Goal: Task Accomplishment & Management: Use online tool/utility

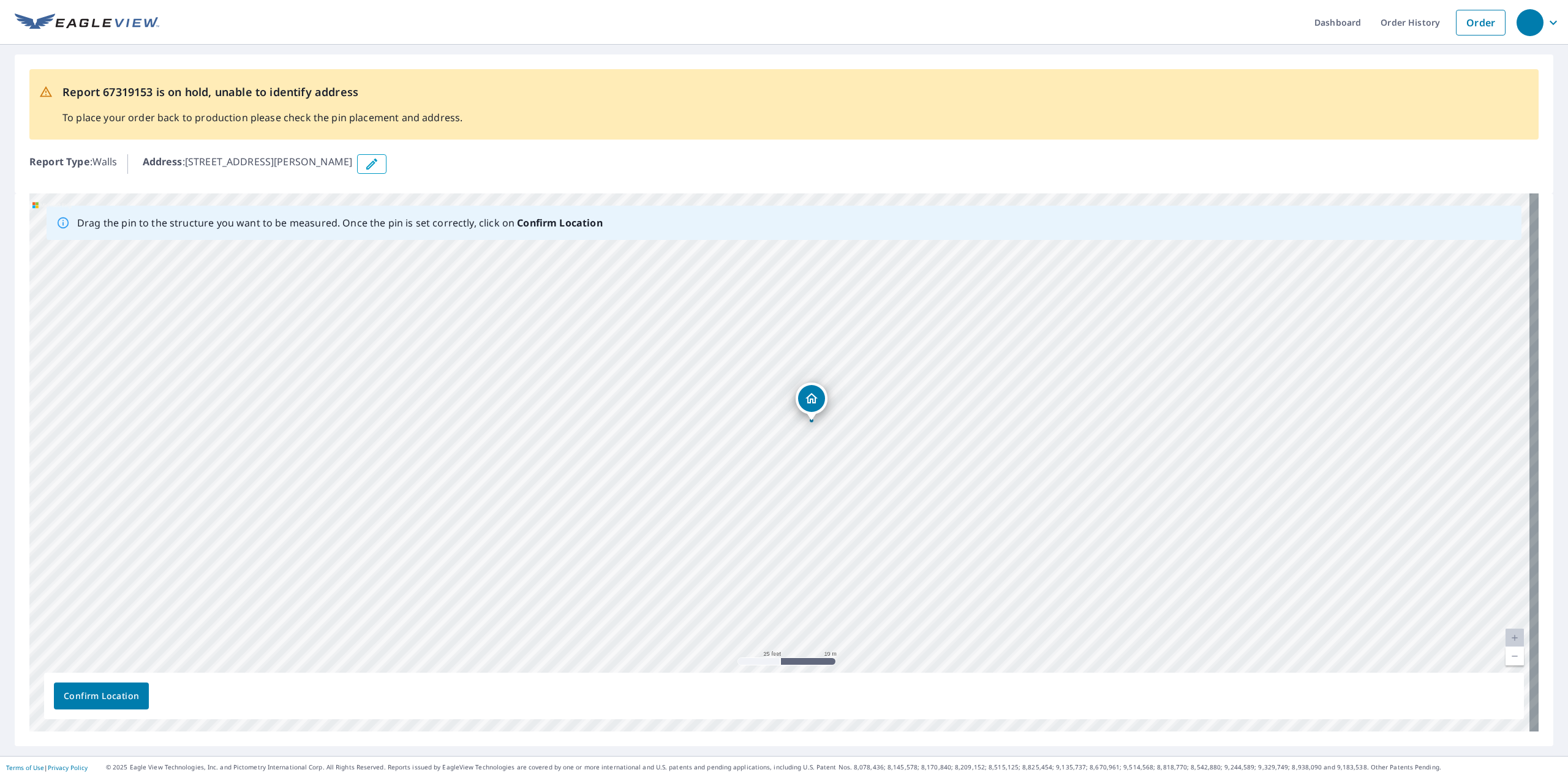
drag, startPoint x: 1123, startPoint y: 557, endPoint x: 1155, endPoint y: 518, distance: 50.4
click at [1155, 518] on div "1955 Sager Rd Valparaiso, IN 46383" at bounding box center [784, 463] width 1509 height 538
drag, startPoint x: 1166, startPoint y: 545, endPoint x: 906, endPoint y: 806, distance: 368.4
click at [906, 777] on html "Dashboard Order History Order Report 67319153 is on hold, unable to identify ad…" at bounding box center [784, 389] width 1568 height 778
drag, startPoint x: 855, startPoint y: 325, endPoint x: 874, endPoint y: 607, distance: 282.6
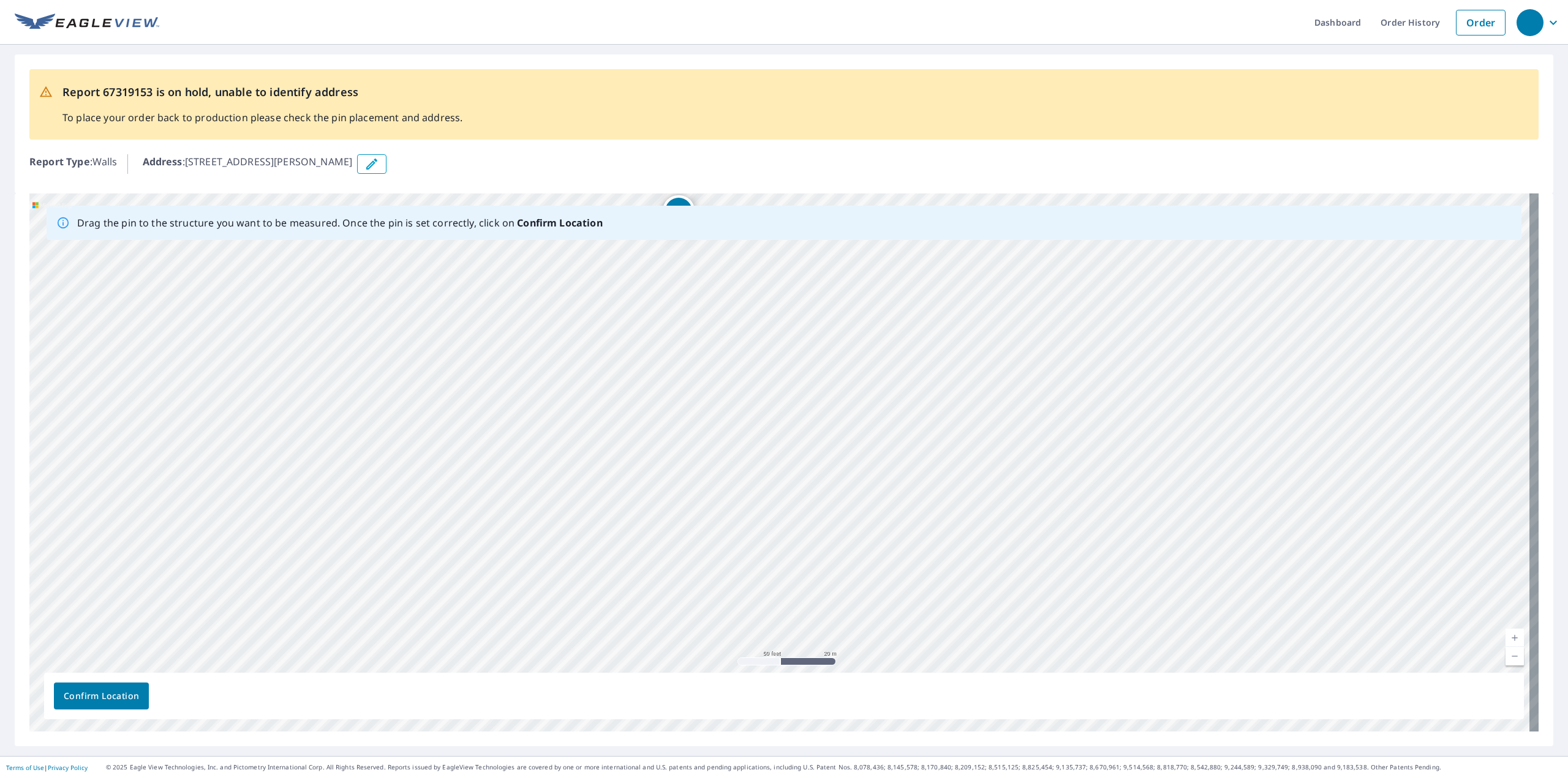
click at [880, 587] on div "1955 Sager Rd Valparaiso, IN 46383" at bounding box center [784, 463] width 1509 height 538
drag, startPoint x: 912, startPoint y: 414, endPoint x: 1116, endPoint y: 630, distance: 297.1
click at [1116, 630] on div "1955 Sager Rd Valparaiso, IN 46383" at bounding box center [784, 463] width 1509 height 538
drag, startPoint x: 521, startPoint y: 586, endPoint x: 770, endPoint y: 206, distance: 454.3
click at [773, 206] on div "Drag the pin to the structure you want to be measured. Once the pin is set corr…" at bounding box center [784, 463] width 1509 height 538
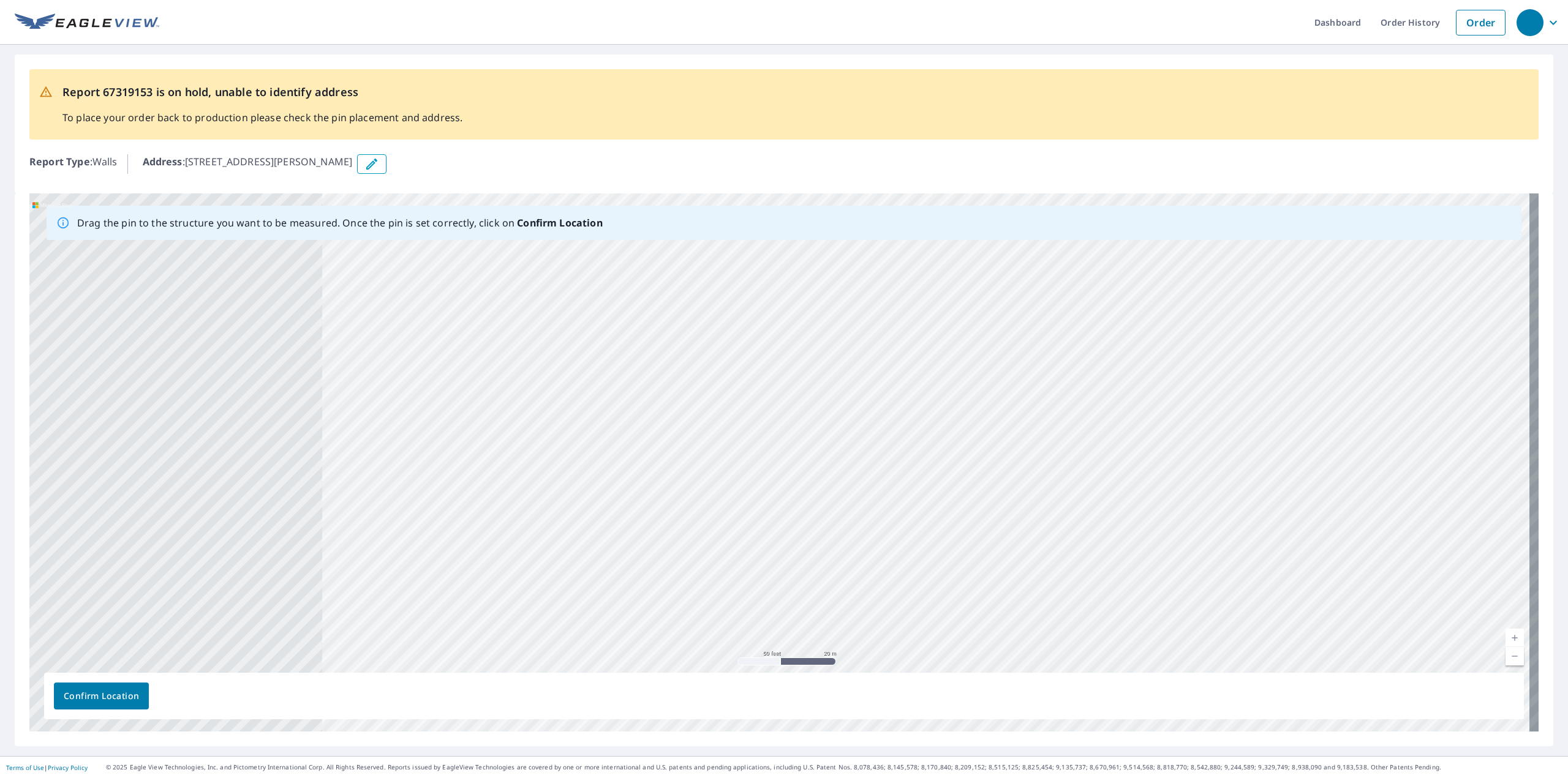
click at [1233, 535] on div "1955 Sager Rd Valparaiso, IN 46383" at bounding box center [784, 463] width 1509 height 538
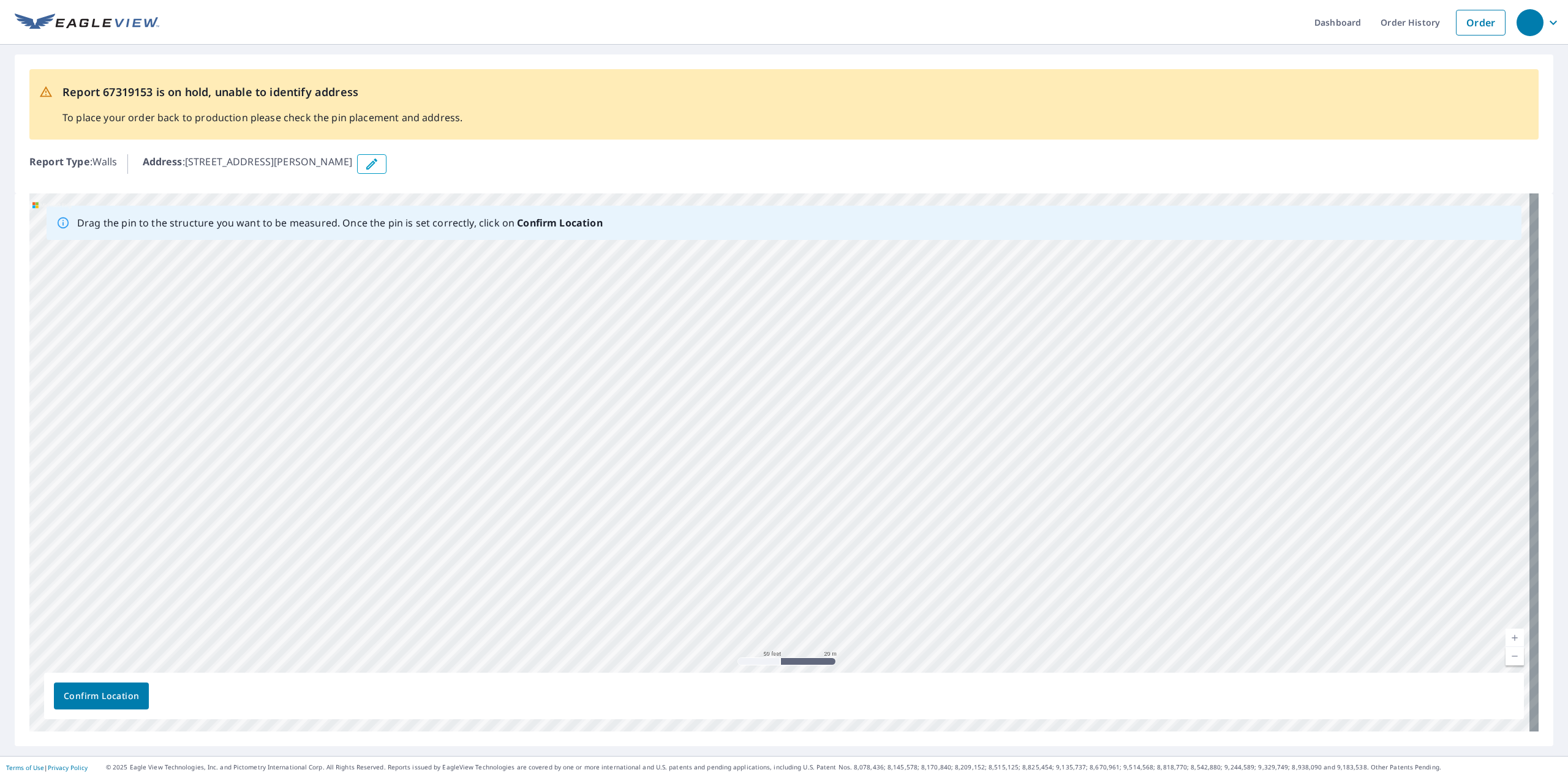
click at [1506, 659] on link "Current Level 19, Zoom Out" at bounding box center [1515, 656] width 18 height 18
click at [1508, 655] on link "Current Level 18, Zoom Out" at bounding box center [1515, 656] width 18 height 18
drag, startPoint x: 788, startPoint y: 473, endPoint x: 680, endPoint y: 428, distance: 117.0
click at [680, 428] on div "1955 Sager Rd Valparaiso, IN 46383" at bounding box center [784, 463] width 1509 height 538
drag, startPoint x: 1024, startPoint y: 536, endPoint x: 993, endPoint y: 501, distance: 46.8
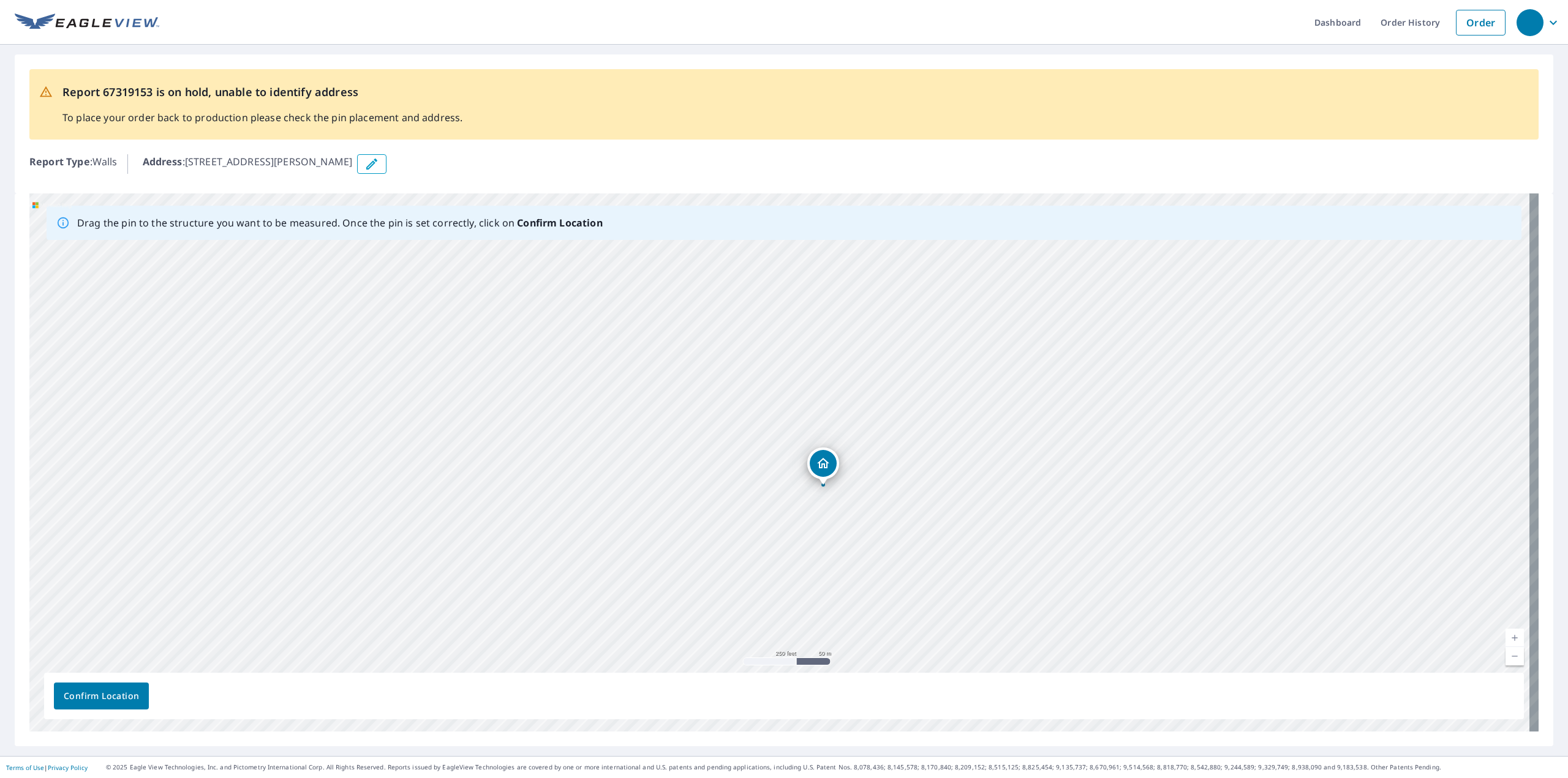
click at [993, 501] on div "1955 Sager Rd Valparaiso, IN 46383" at bounding box center [784, 463] width 1509 height 538
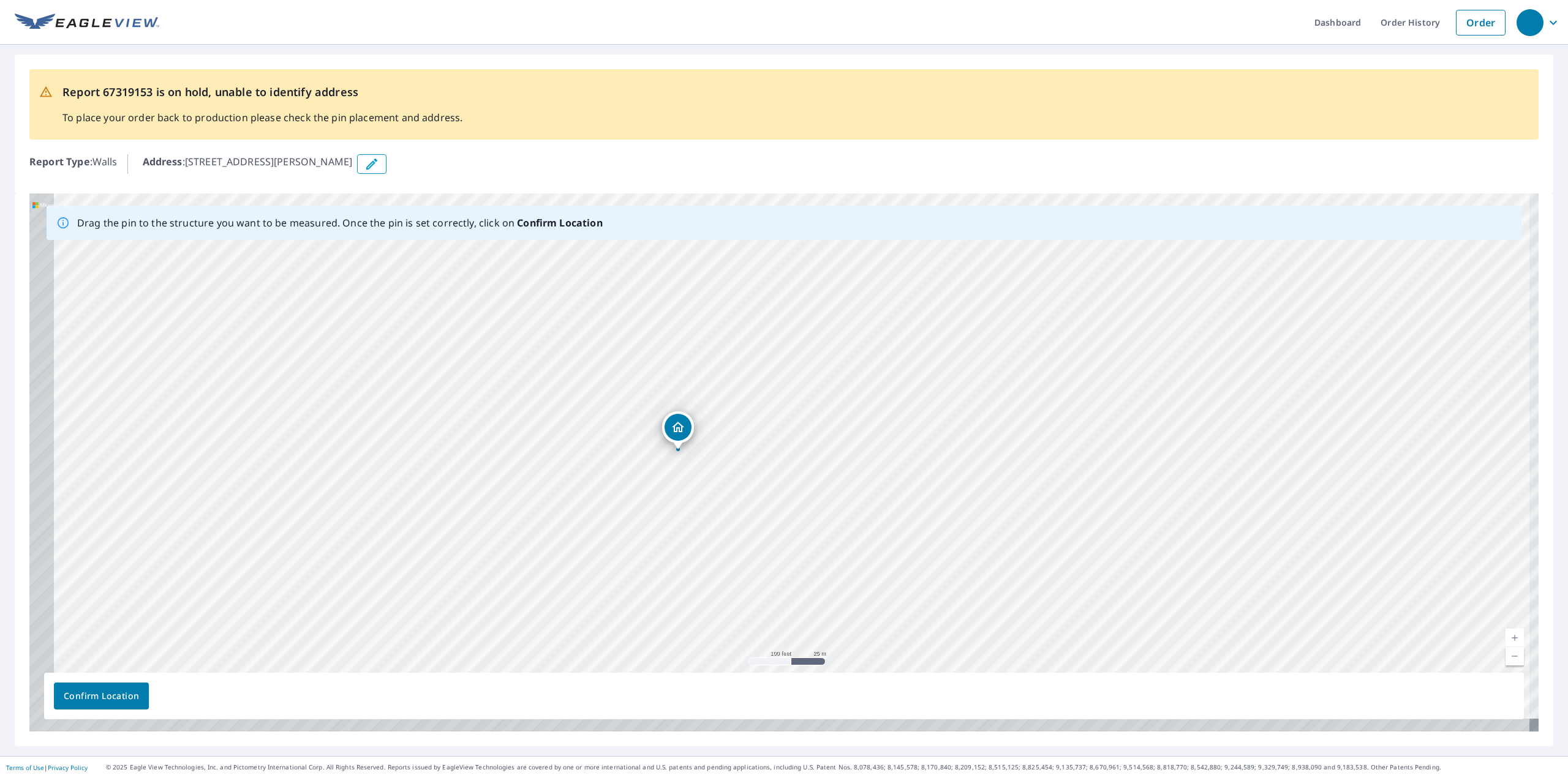
drag, startPoint x: 981, startPoint y: 433, endPoint x: 1017, endPoint y: 401, distance: 48.2
click at [1017, 401] on div "1955 Sager Rd Valparaiso, IN 46383" at bounding box center [784, 463] width 1509 height 538
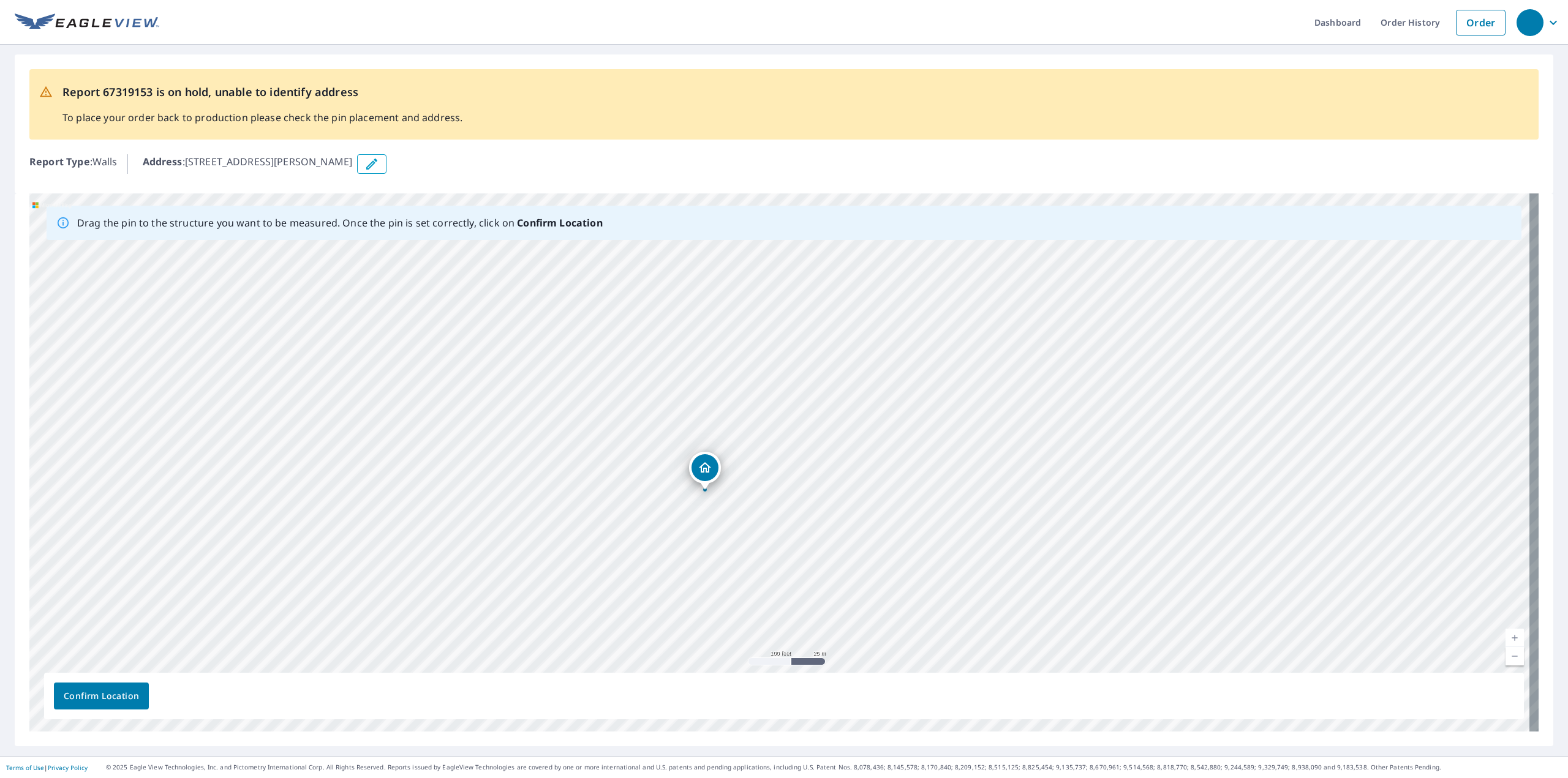
drag, startPoint x: 883, startPoint y: 430, endPoint x: 910, endPoint y: 471, distance: 49.1
click at [910, 471] on div "1955 Sager Rd Valparaiso, IN 46383" at bounding box center [784, 463] width 1509 height 538
drag, startPoint x: 343, startPoint y: 292, endPoint x: 323, endPoint y: 366, distance: 76.7
click at [323, 366] on div "1955 Sager Rd Valparaiso, IN 46383" at bounding box center [784, 463] width 1509 height 538
drag, startPoint x: 413, startPoint y: 396, endPoint x: 398, endPoint y: 385, distance: 18.6
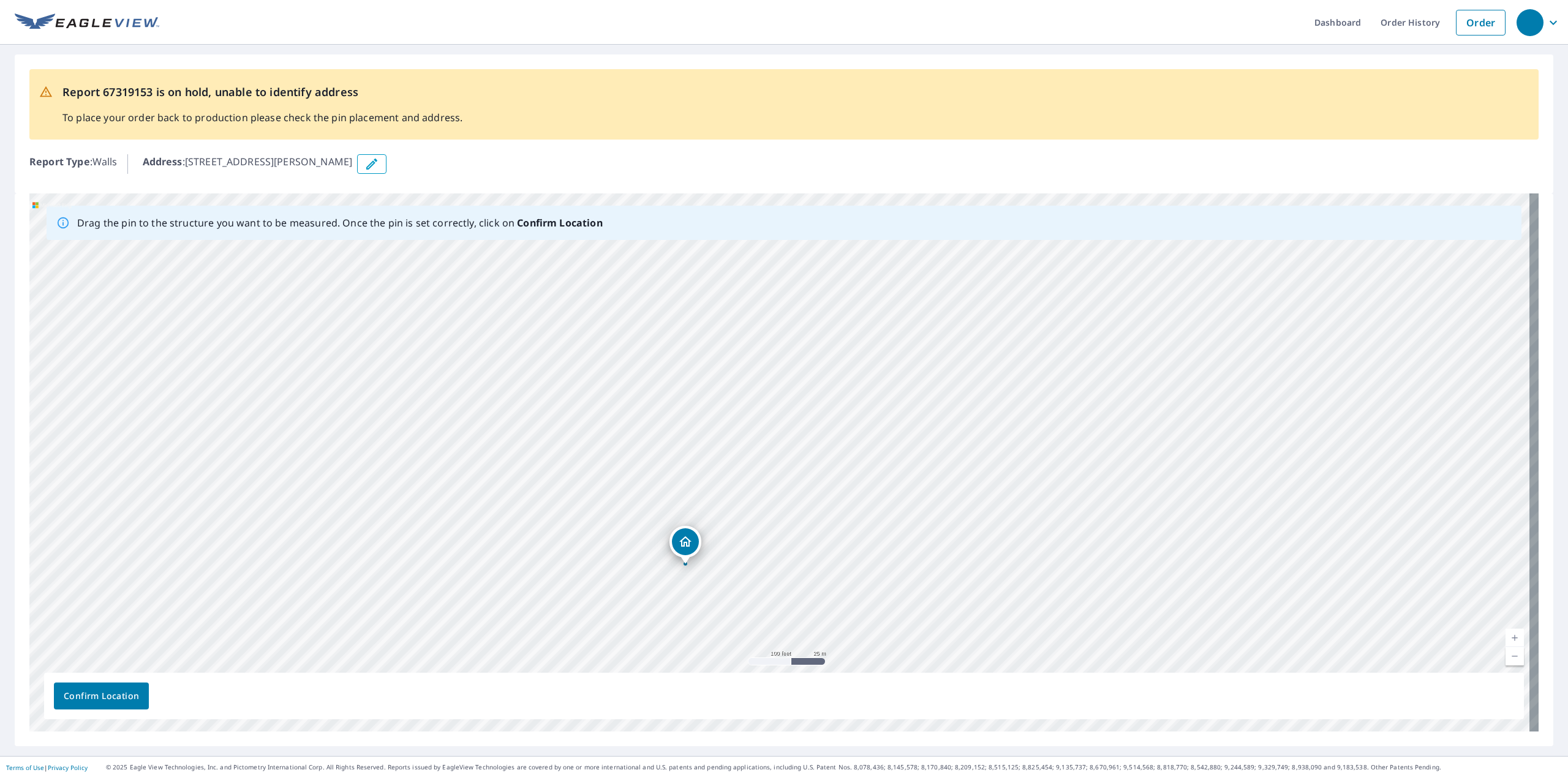
click at [412, 396] on div "1955 Sager Rd Valparaiso, IN 46383" at bounding box center [784, 463] width 1509 height 538
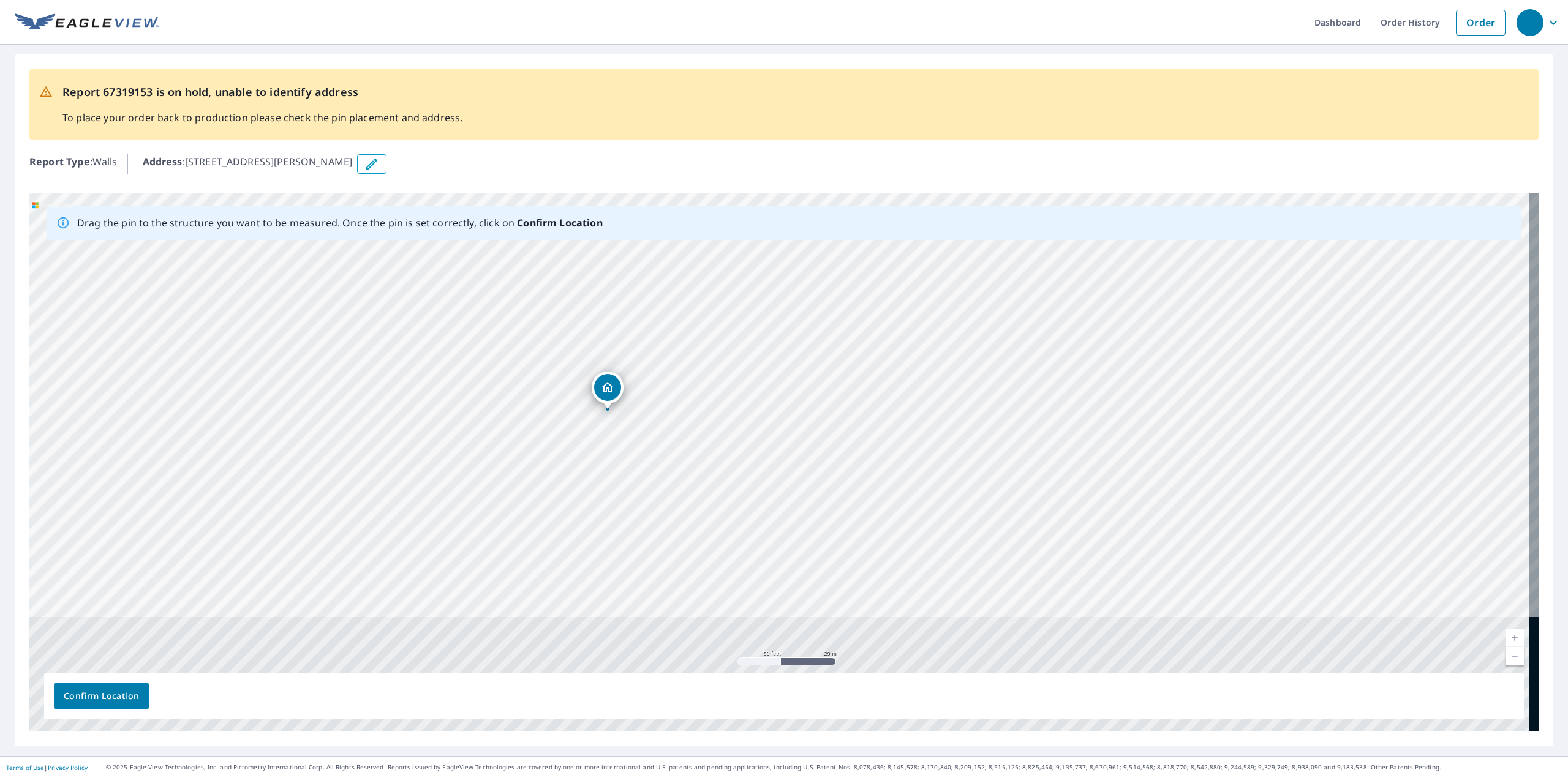
drag, startPoint x: 809, startPoint y: 267, endPoint x: 898, endPoint y: 261, distance: 89.2
click at [899, 261] on div "1955 Sager Rd Valparaiso, IN 46383" at bounding box center [784, 463] width 1509 height 538
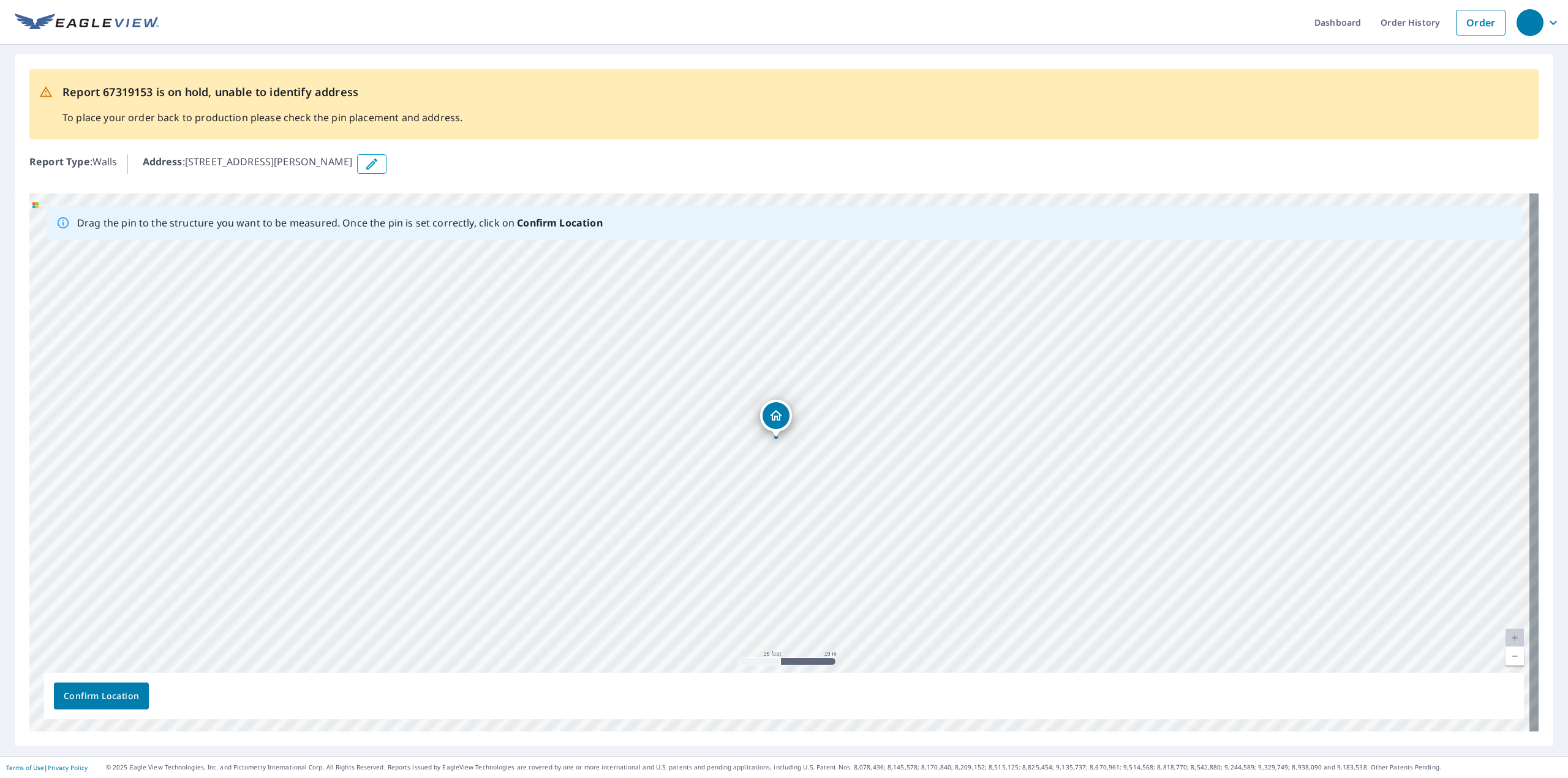
drag, startPoint x: 838, startPoint y: 455, endPoint x: 1395, endPoint y: 530, distance: 562.0
click at [1395, 530] on div "1955 Sager Rd Valparaiso, IN 46383" at bounding box center [784, 463] width 1509 height 538
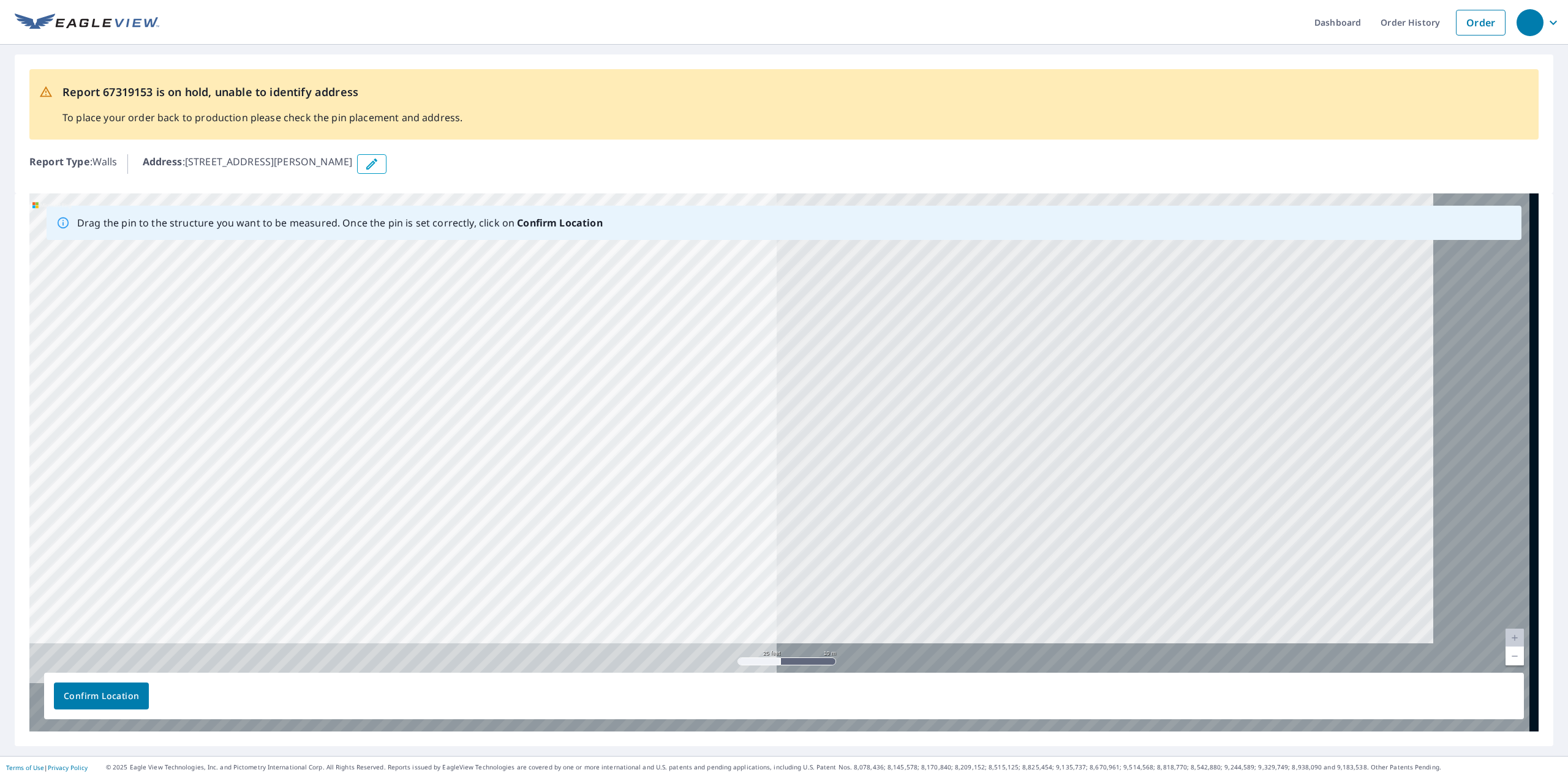
drag, startPoint x: 1091, startPoint y: 520, endPoint x: 387, endPoint y: 275, distance: 745.4
click at [387, 275] on div "1955 Sager Rd Valparaiso, IN 46383" at bounding box center [784, 463] width 1509 height 538
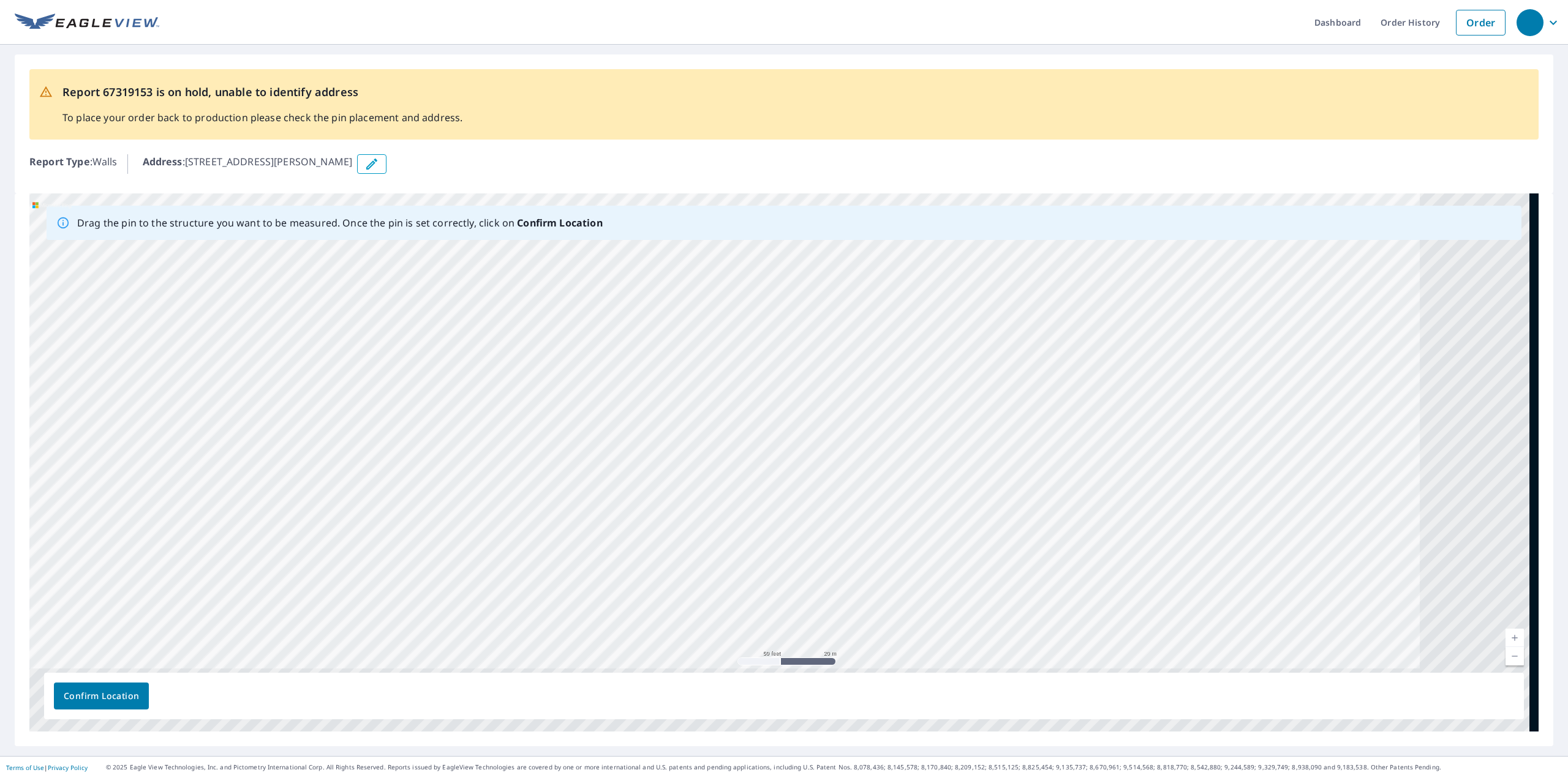
drag, startPoint x: 1243, startPoint y: 489, endPoint x: 909, endPoint y: 212, distance: 433.9
click at [909, 212] on div "Drag the pin to the structure you want to be measured. Once the pin is set corr…" at bounding box center [784, 463] width 1509 height 538
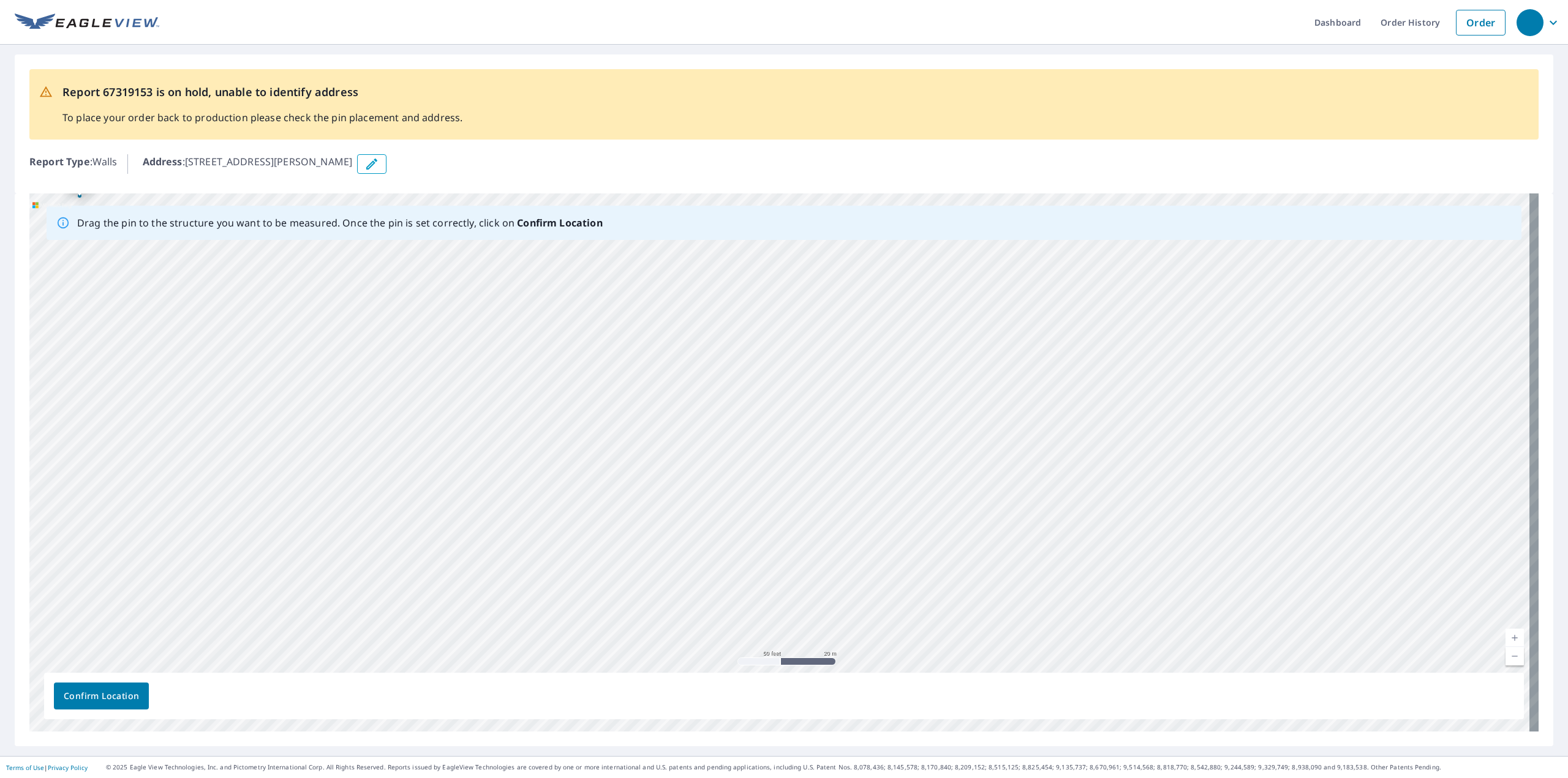
click at [1063, 437] on div "1955 Sager Rd Valparaiso, IN 46383" at bounding box center [784, 463] width 1509 height 538
drag, startPoint x: 1100, startPoint y: 508, endPoint x: 1179, endPoint y: 623, distance: 139.5
click at [1179, 623] on div "1955 Sager Rd Valparaiso, IN 46383" at bounding box center [784, 463] width 1509 height 538
drag, startPoint x: 893, startPoint y: 385, endPoint x: 1065, endPoint y: 489, distance: 201.0
click at [1065, 489] on div "1955 Sager Rd Valparaiso, IN 46383" at bounding box center [784, 463] width 1509 height 538
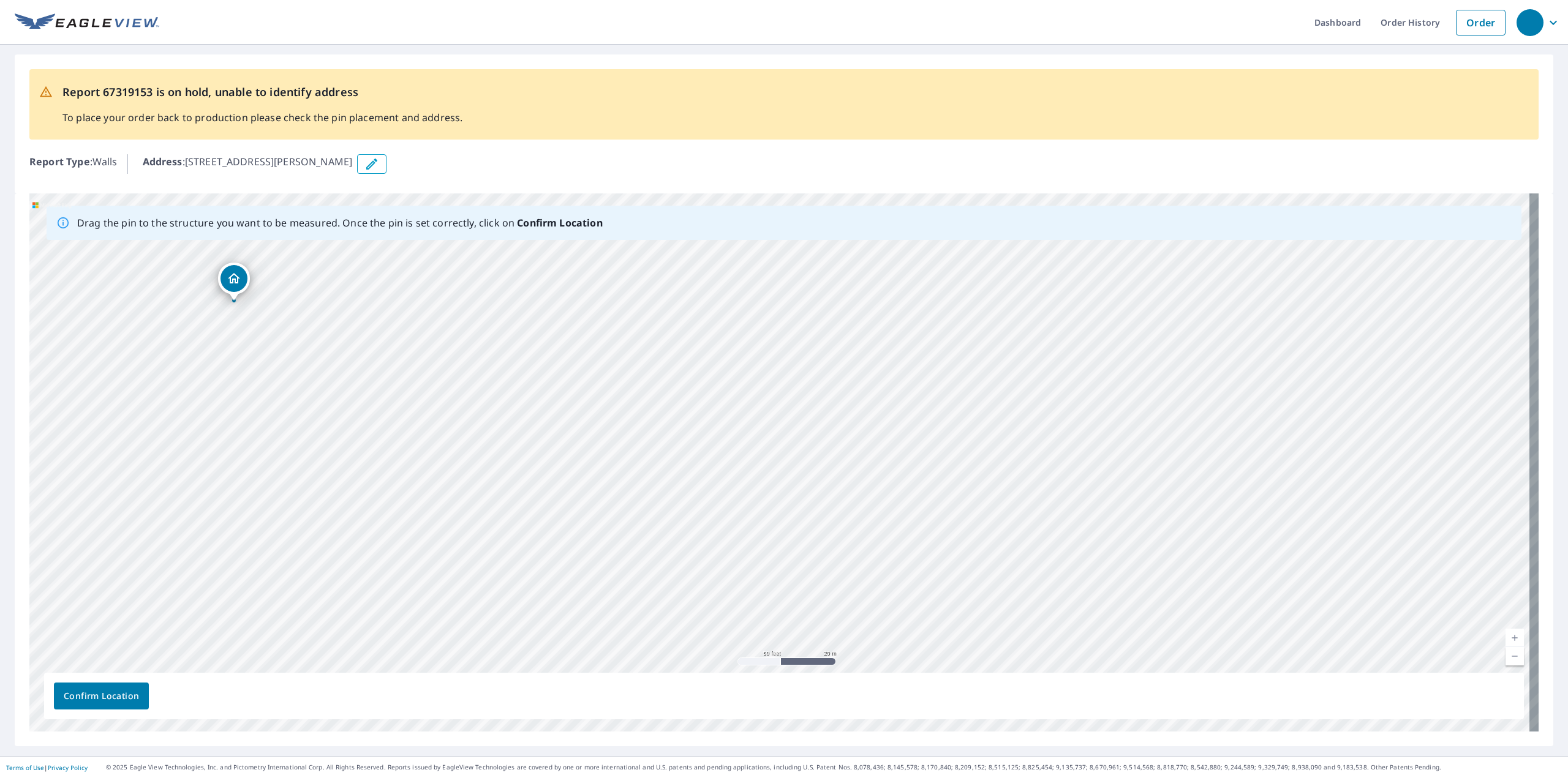
click at [510, 421] on div "1955 Sager Rd Valparaiso, IN 46383" at bounding box center [784, 463] width 1509 height 538
drag, startPoint x: 653, startPoint y: 420, endPoint x: 522, endPoint y: 490, distance: 148.5
click at [522, 490] on div "1955 Sager Rd Valparaiso, IN 46383" at bounding box center [784, 463] width 1509 height 538
drag, startPoint x: 913, startPoint y: 437, endPoint x: 801, endPoint y: 214, distance: 249.5
click at [801, 214] on div "Drag the pin to the structure you want to be measured. Once the pin is set corr…" at bounding box center [784, 463] width 1509 height 538
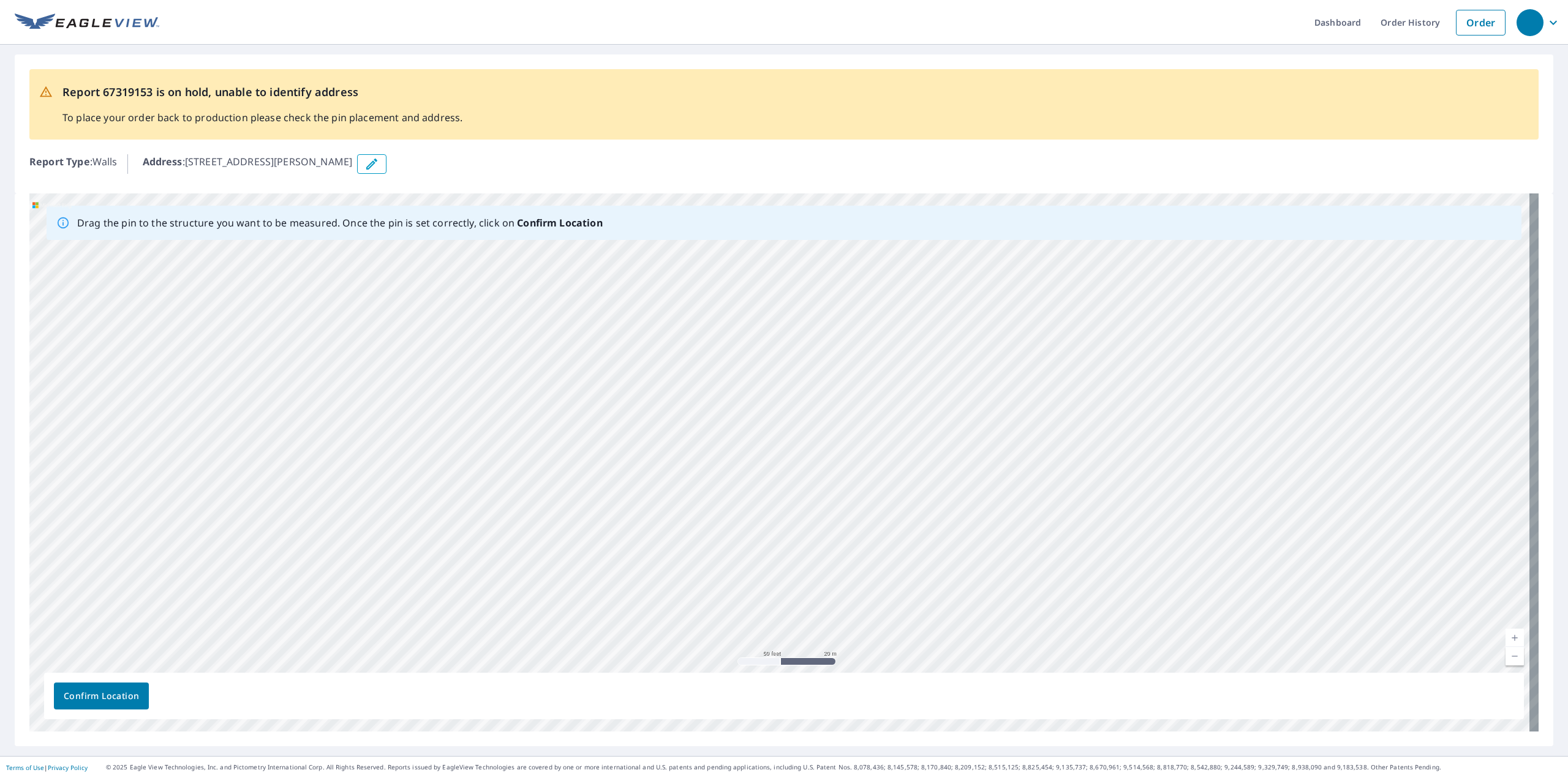
click at [883, 386] on div "1955 Sager Rd Valparaiso, IN 46383" at bounding box center [784, 463] width 1509 height 538
drag, startPoint x: 942, startPoint y: 436, endPoint x: 809, endPoint y: 299, distance: 190.9
click at [809, 299] on div "1955 Sager Rd Valparaiso, IN 46383" at bounding box center [784, 463] width 1509 height 538
drag, startPoint x: 1201, startPoint y: 571, endPoint x: 927, endPoint y: 482, distance: 288.1
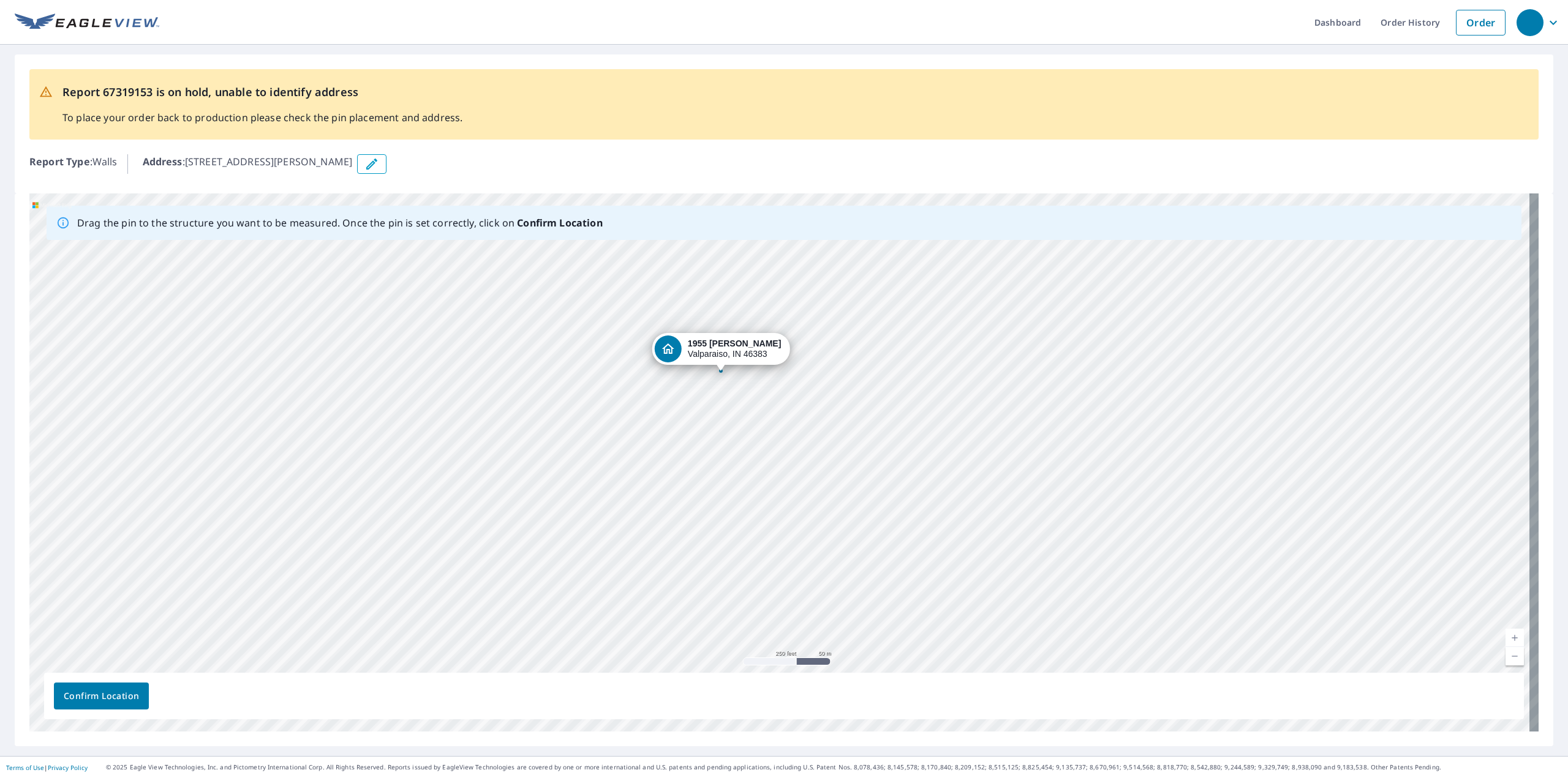
click at [927, 482] on div "1955 Sager Rd Valparaiso, IN 46383" at bounding box center [784, 463] width 1509 height 538
drag, startPoint x: 901, startPoint y: 497, endPoint x: 676, endPoint y: 414, distance: 239.8
click at [676, 414] on div "1955 Sager Rd Valparaiso, IN 46383" at bounding box center [784, 463] width 1509 height 538
drag, startPoint x: 888, startPoint y: 441, endPoint x: 970, endPoint y: 432, distance: 82.5
click at [970, 432] on div "1955 Sager Rd Valparaiso, IN 46383" at bounding box center [784, 463] width 1509 height 538
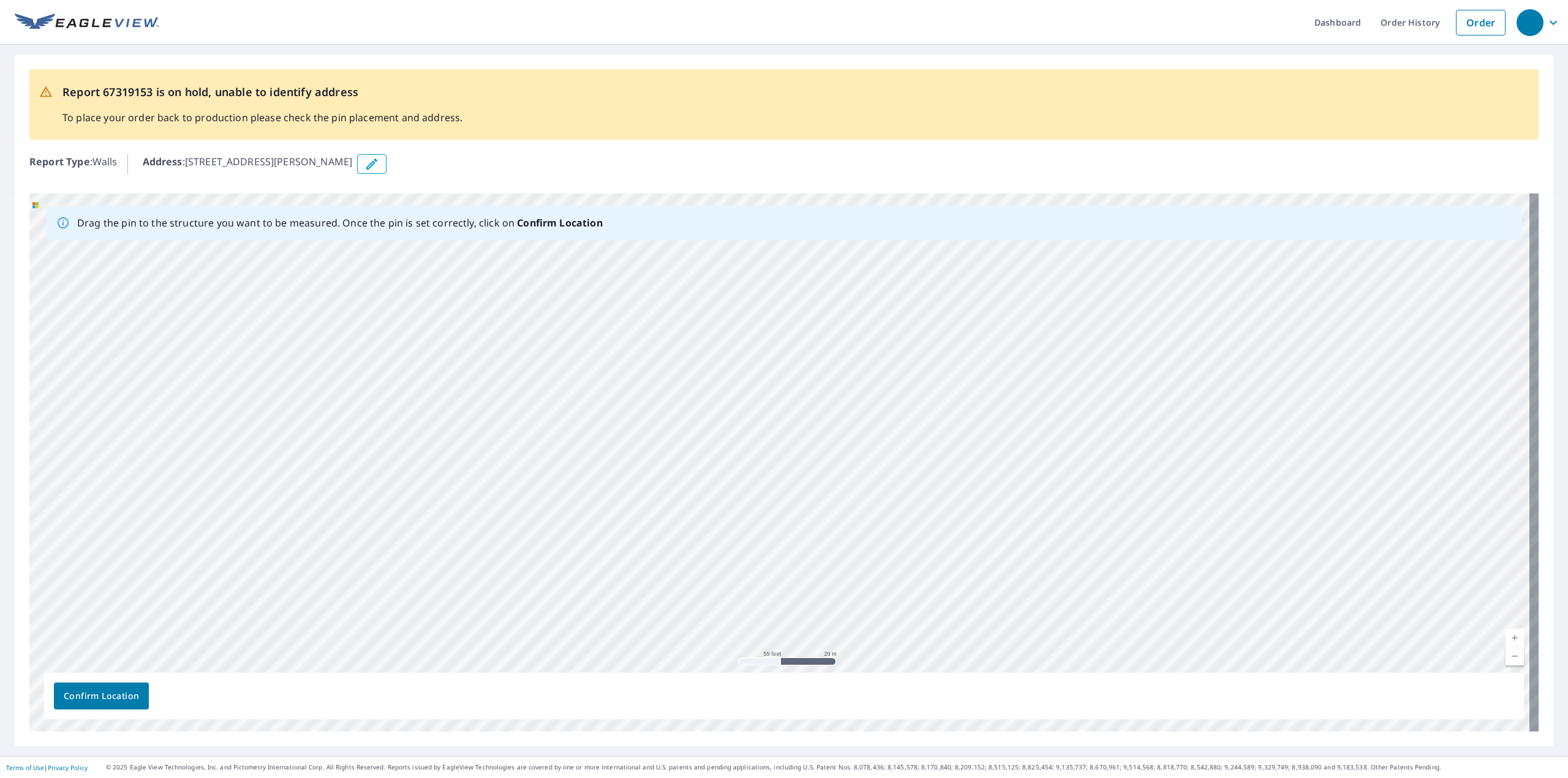
drag, startPoint x: 820, startPoint y: 435, endPoint x: 1049, endPoint y: 430, distance: 229.1
click at [1049, 430] on div "1955 Sager Rd Valparaiso, IN 46383" at bounding box center [784, 463] width 1509 height 538
drag, startPoint x: 960, startPoint y: 372, endPoint x: 971, endPoint y: 370, distance: 11.2
click at [971, 370] on div "1955 Sager Rd Valparaiso, IN 46383" at bounding box center [784, 463] width 1509 height 538
click at [876, 435] on div "1955 Sager Rd Valparaiso, IN 46383" at bounding box center [784, 463] width 1509 height 538
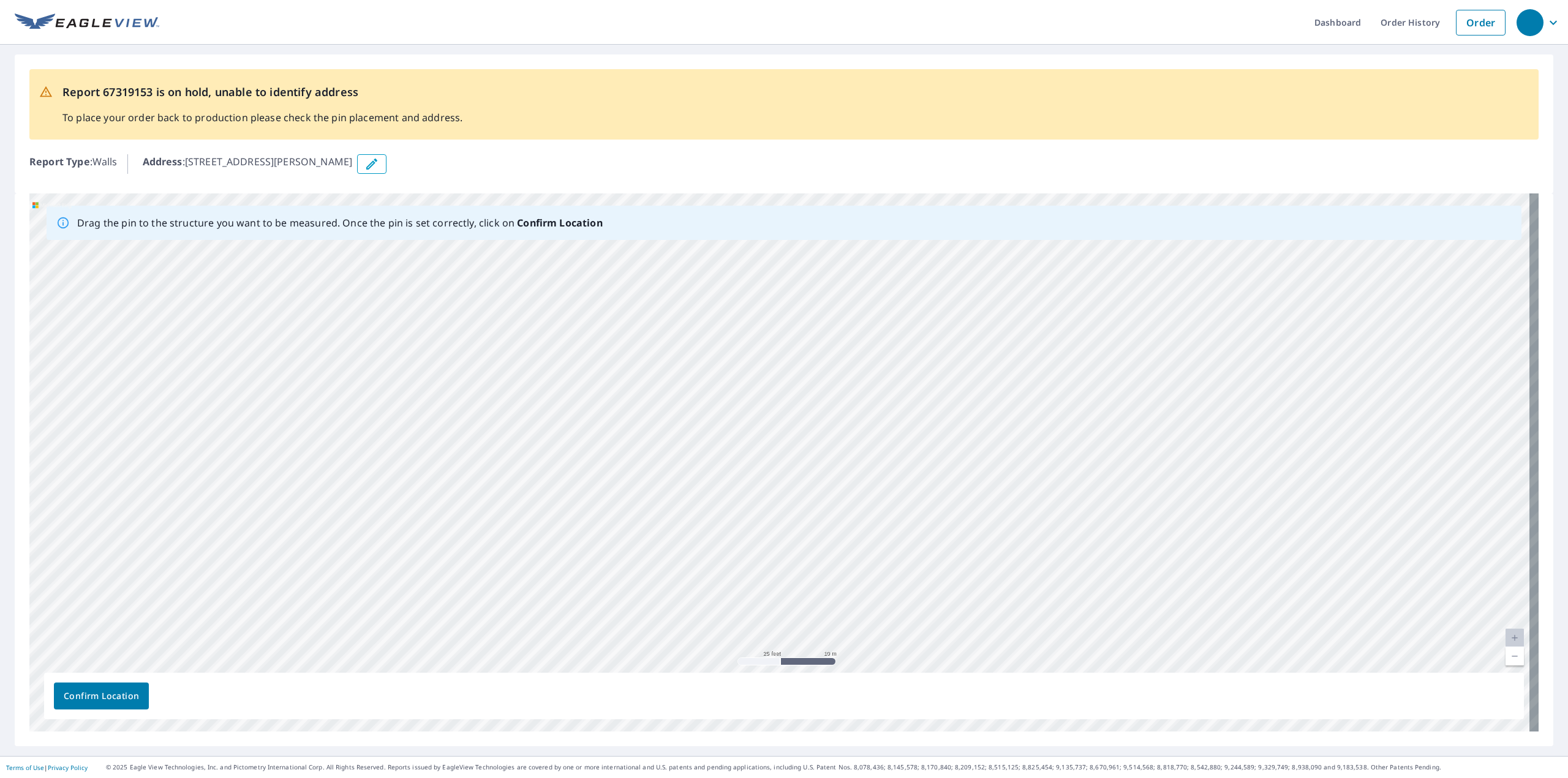
drag, startPoint x: 909, startPoint y: 511, endPoint x: 841, endPoint y: 686, distance: 187.7
click at [837, 690] on div "Drag the pin to the structure you want to be measured. Once the pin is set corr…" at bounding box center [784, 463] width 1509 height 538
click at [919, 448] on div "1955 Sager Rd Valparaiso, IN 46383" at bounding box center [784, 463] width 1509 height 538
drag, startPoint x: 837, startPoint y: 494, endPoint x: 815, endPoint y: 571, distance: 80.1
click at [814, 575] on div "1955 Sager Rd Valparaiso, IN 46383" at bounding box center [784, 463] width 1509 height 538
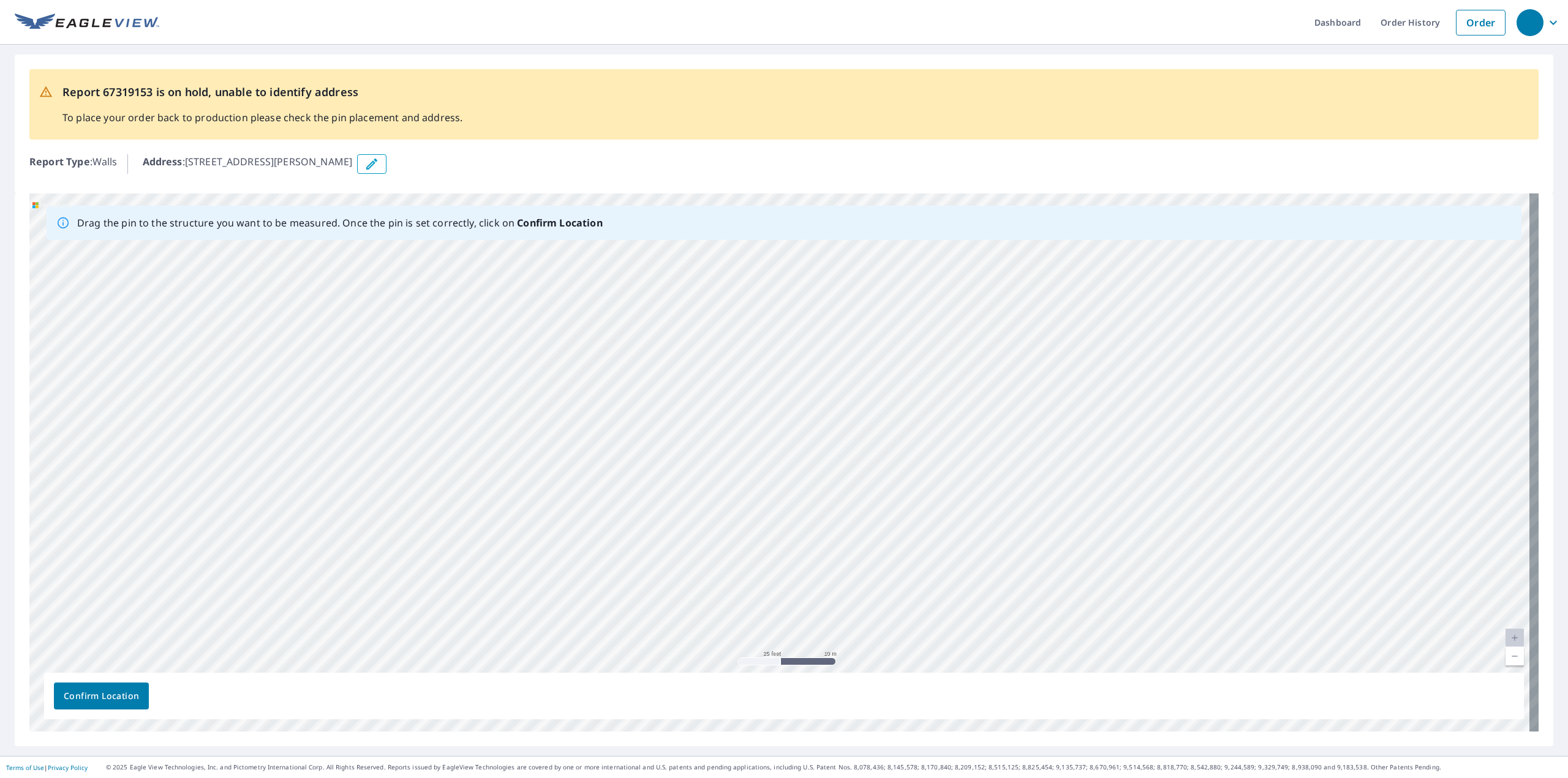
click at [1508, 657] on link "Current Level 20, Zoom Out" at bounding box center [1515, 656] width 18 height 18
drag, startPoint x: 419, startPoint y: 350, endPoint x: 704, endPoint y: 572, distance: 361.3
click at [704, 572] on div "1955 Sager Rd Valparaiso, IN 46383" at bounding box center [784, 463] width 1509 height 538
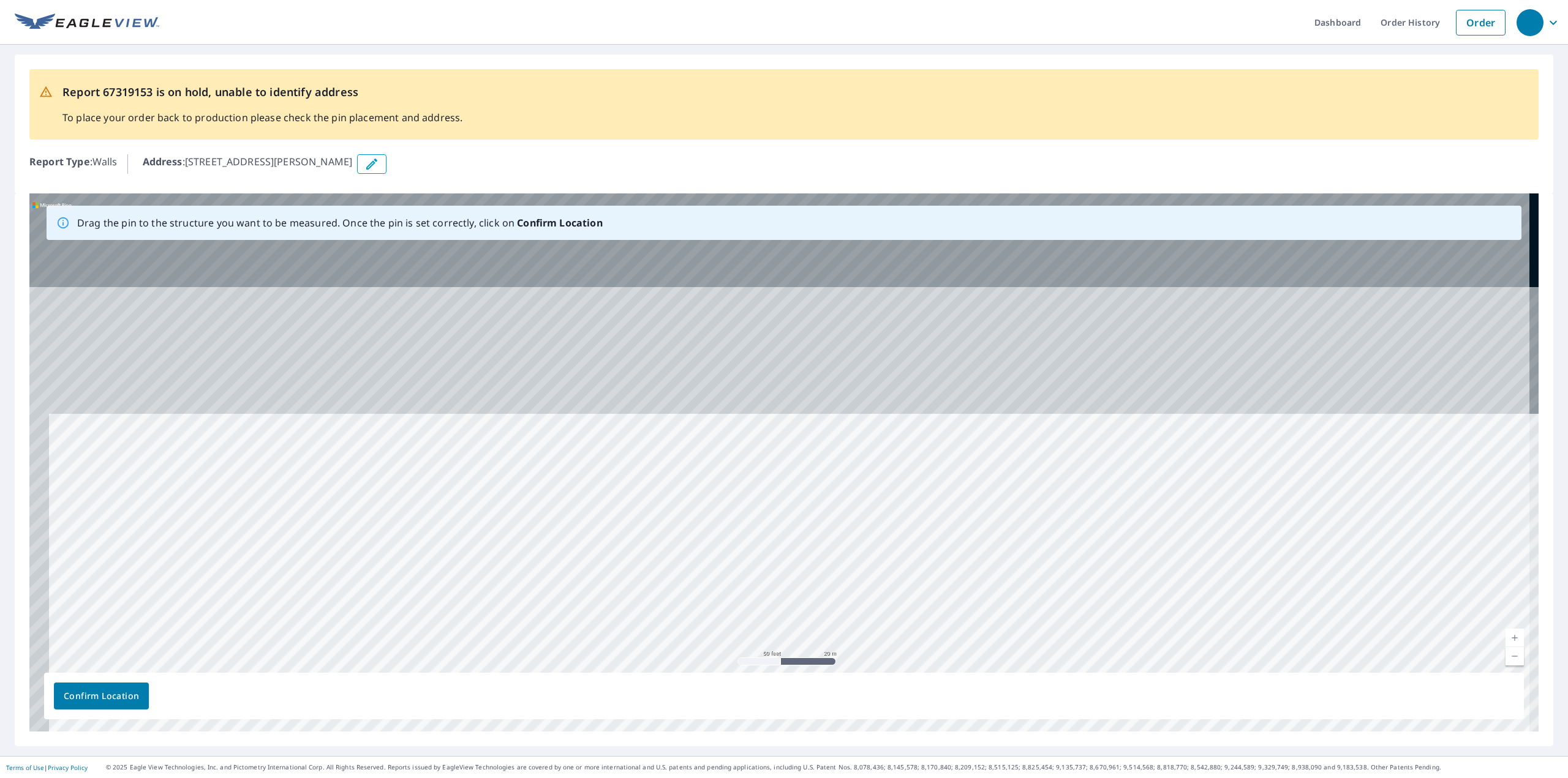
drag, startPoint x: 409, startPoint y: 496, endPoint x: 442, endPoint y: 543, distance: 57.4
click at [442, 543] on div "1955 Sager Rd Valparaiso, IN 46383" at bounding box center [784, 463] width 1509 height 538
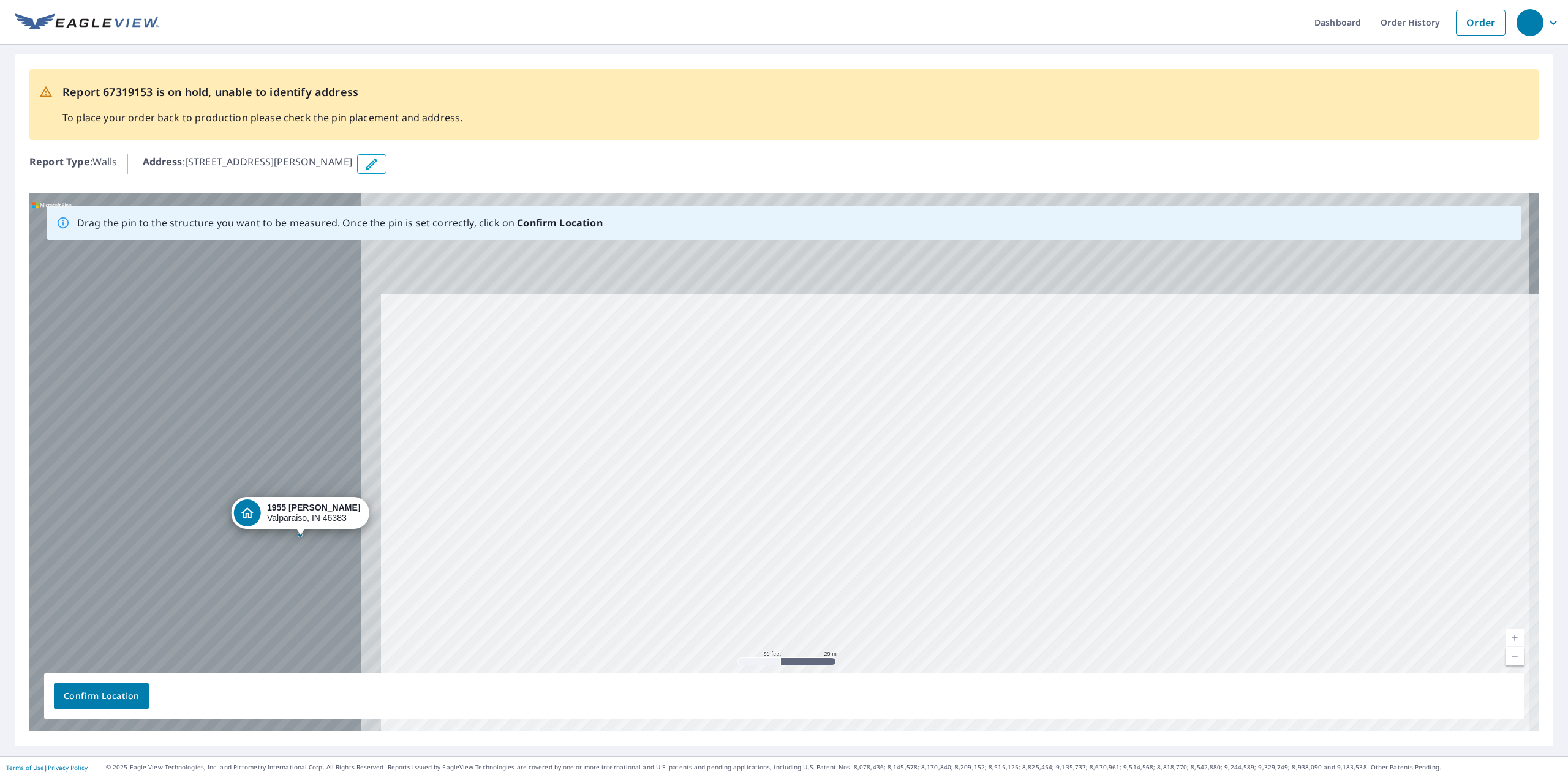
drag, startPoint x: 181, startPoint y: 294, endPoint x: 706, endPoint y: 468, distance: 553.1
click at [706, 468] on div "1955 Sager Rd Valparaiso, IN 46383" at bounding box center [784, 463] width 1509 height 538
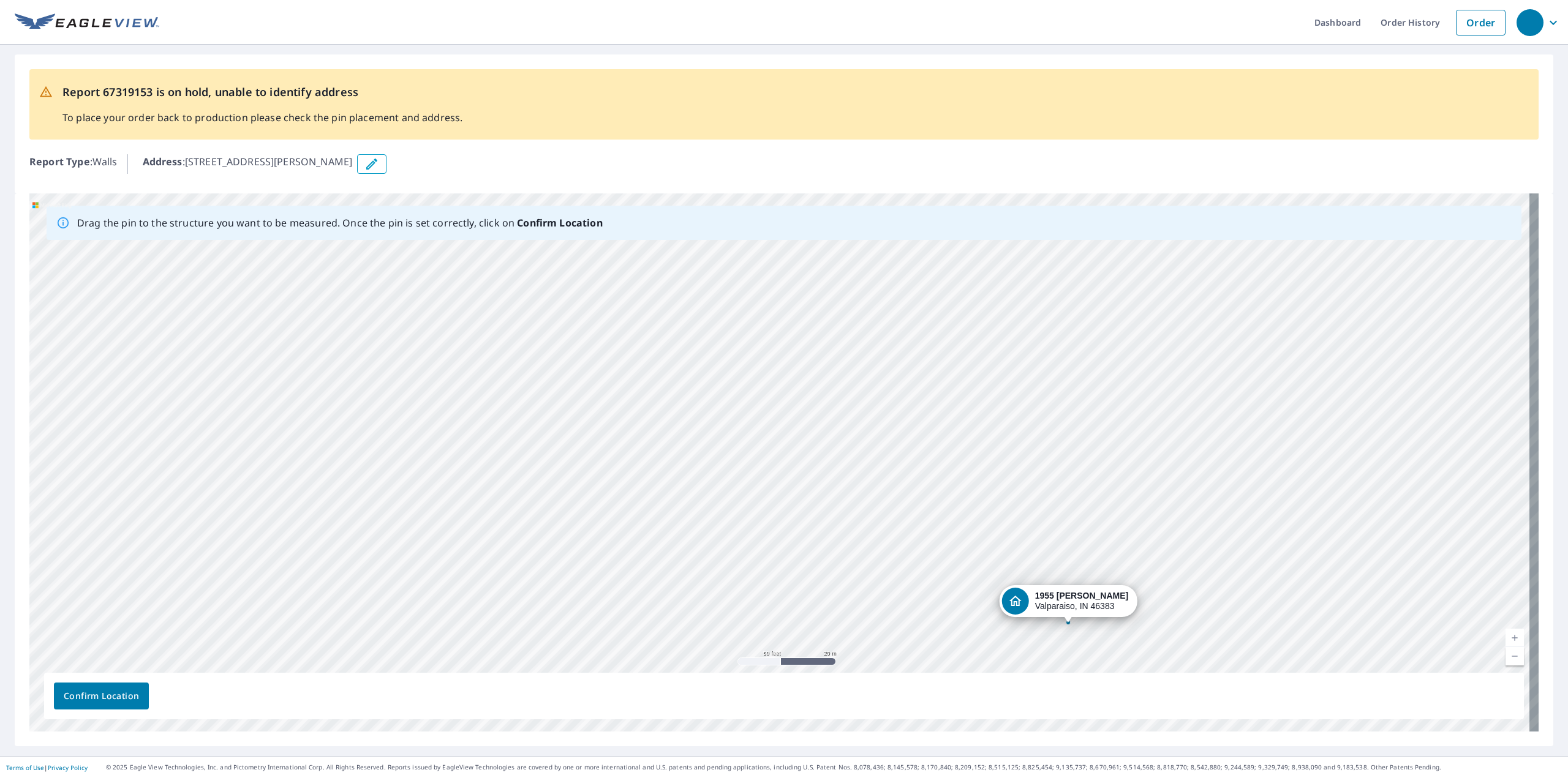
drag, startPoint x: 265, startPoint y: 514, endPoint x: 1011, endPoint y: 596, distance: 750.5
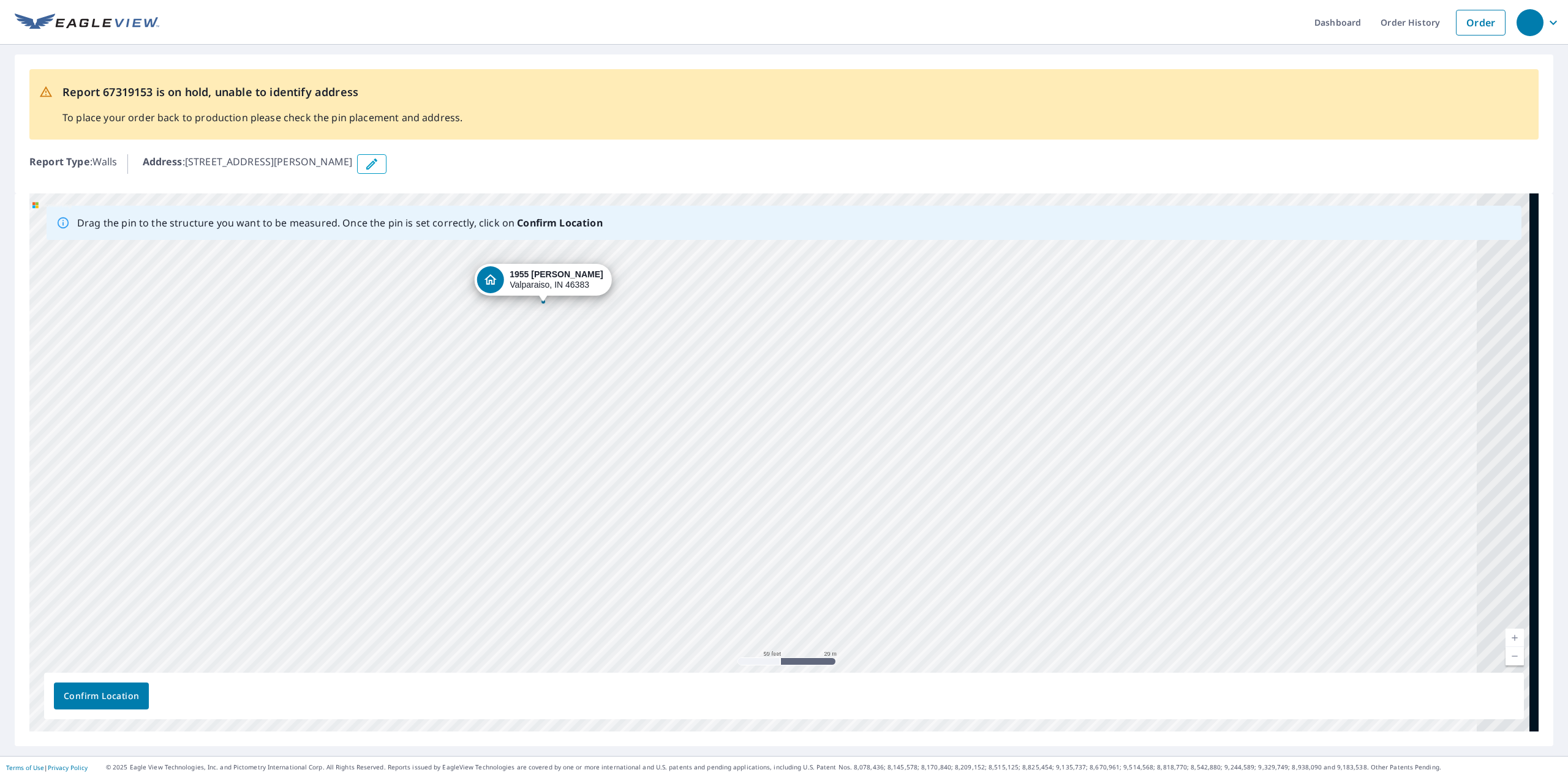
drag, startPoint x: 783, startPoint y: 445, endPoint x: 731, endPoint y: 415, distance: 60.0
click at [731, 415] on div "1955 Sager Rd Valparaiso, IN 46383" at bounding box center [784, 463] width 1509 height 538
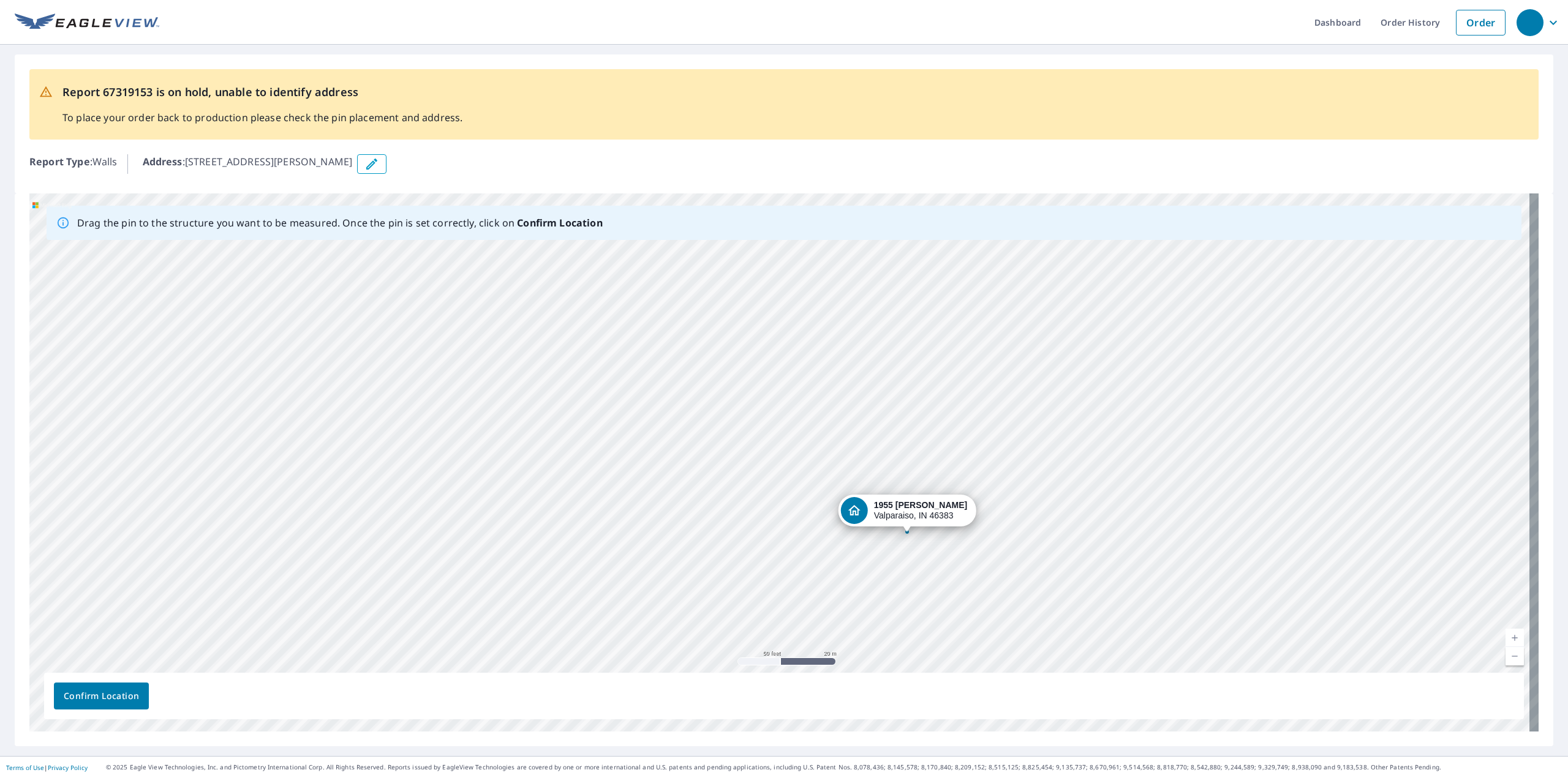
drag, startPoint x: 494, startPoint y: 286, endPoint x: 855, endPoint y: 509, distance: 424.3
click at [855, 509] on div "1955 Sager Rd Valparaiso, IN 46383" at bounding box center [784, 463] width 1509 height 538
drag, startPoint x: 967, startPoint y: 555, endPoint x: 893, endPoint y: 443, distance: 134.2
click at [893, 443] on div "1955 Sager Rd Valparaiso, IN 46383" at bounding box center [784, 463] width 1509 height 538
drag, startPoint x: 951, startPoint y: 501, endPoint x: 771, endPoint y: 523, distance: 181.3
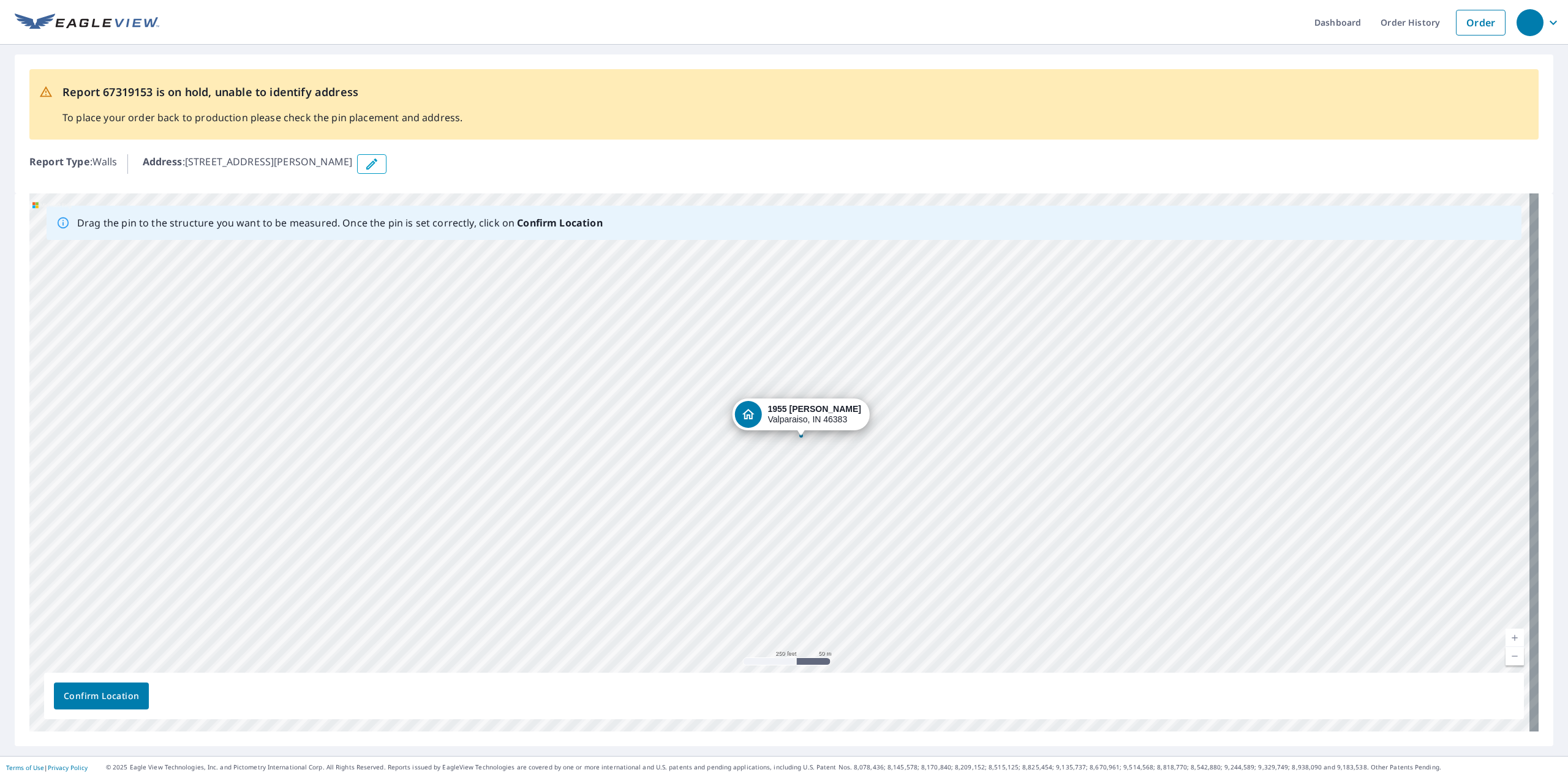
click at [771, 523] on div "1955 Sager Rd Valparaiso, IN 46383" at bounding box center [784, 463] width 1509 height 538
drag, startPoint x: 686, startPoint y: 412, endPoint x: 673, endPoint y: 338, distance: 75.1
click at [673, 338] on div "1955 Sager Rd Valparaiso, IN 46383" at bounding box center [784, 463] width 1509 height 538
drag, startPoint x: 692, startPoint y: 350, endPoint x: 698, endPoint y: 317, distance: 33.5
click at [698, 317] on div "1955 Sager Rd Valparaiso, IN 46383" at bounding box center [784, 463] width 1509 height 538
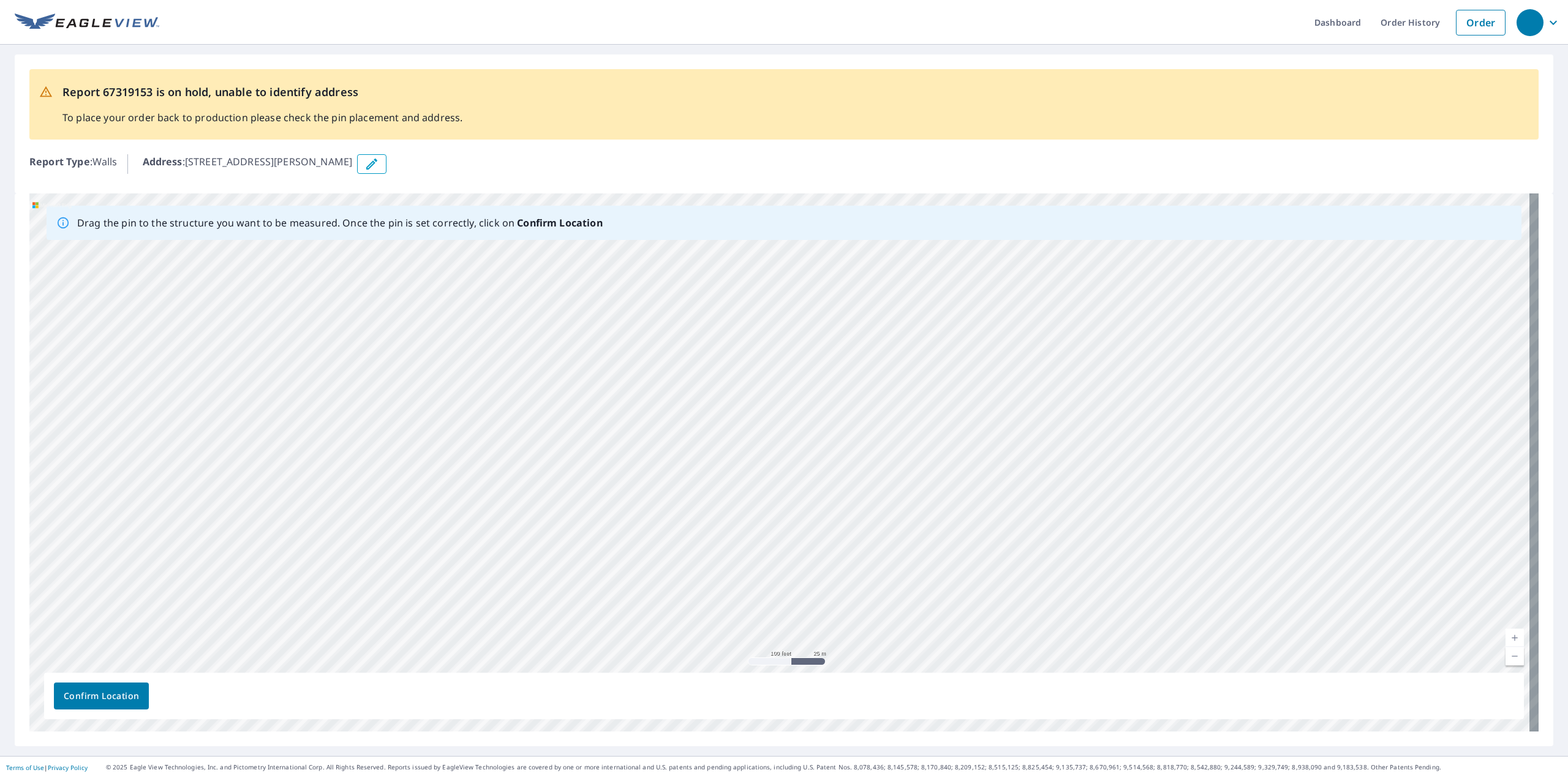
drag, startPoint x: 699, startPoint y: 380, endPoint x: 859, endPoint y: 655, distance: 318.2
click at [858, 657] on div "1955 Sager Rd Valparaiso, IN 46383" at bounding box center [784, 463] width 1509 height 538
drag, startPoint x: 735, startPoint y: 497, endPoint x: 1063, endPoint y: 677, distance: 374.1
click at [1063, 679] on div "Drag the pin to the structure you want to be measured. Once the pin is set corr…" at bounding box center [784, 463] width 1509 height 538
click at [770, 367] on div "1955 Sager Rd Valparaiso, IN 46383" at bounding box center [784, 463] width 1509 height 538
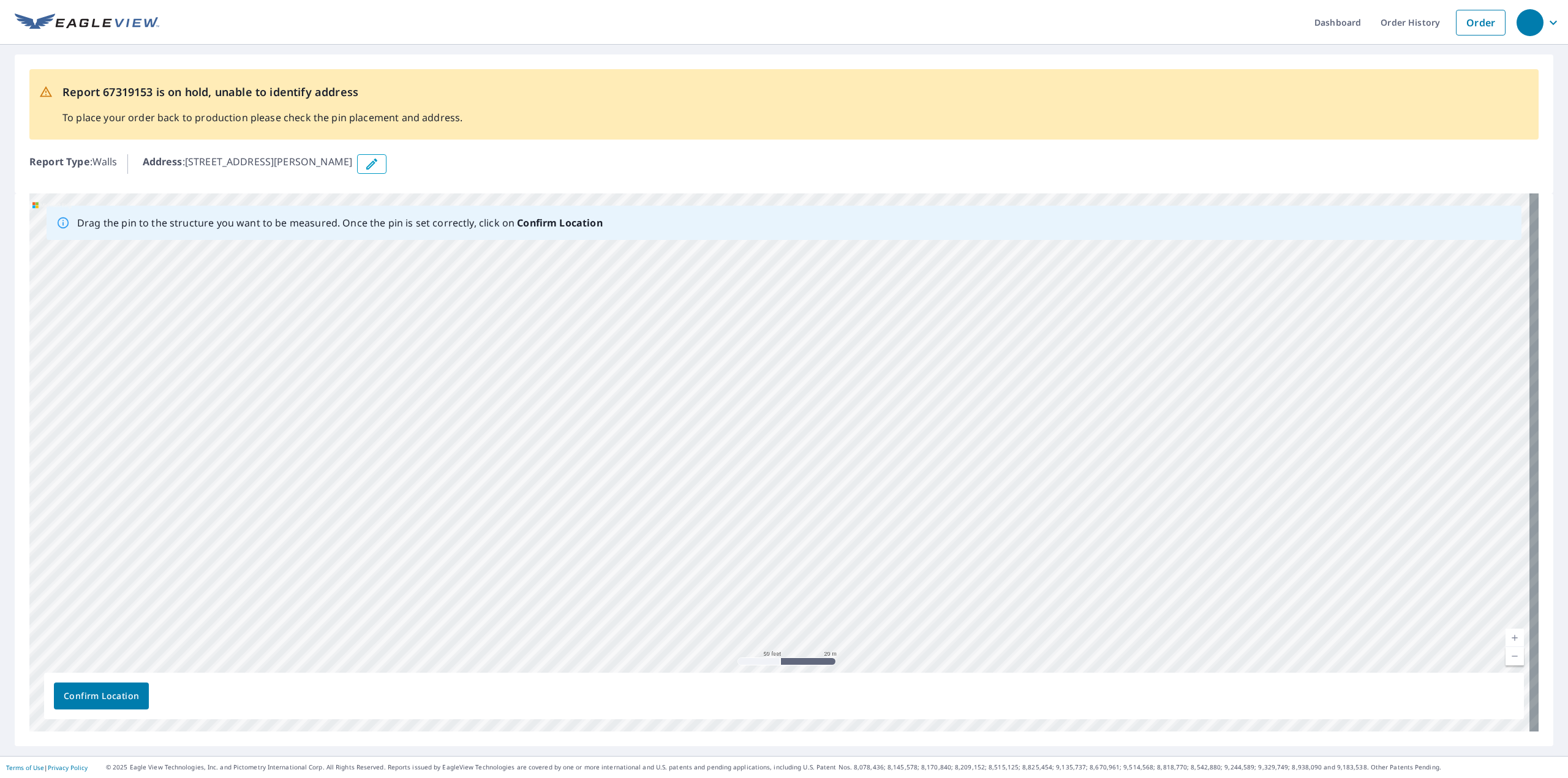
drag, startPoint x: 720, startPoint y: 348, endPoint x: 909, endPoint y: 738, distance: 433.4
click at [909, 738] on div "Drag the pin to the structure you want to be measured. Once the pin is set corr…" at bounding box center [783, 470] width 1538 height 553
click at [763, 562] on div "1955 Sager Rd Valparaiso, IN 46383" at bounding box center [784, 463] width 1509 height 538
drag, startPoint x: 776, startPoint y: 564, endPoint x: 853, endPoint y: 587, distance: 80.4
click at [853, 588] on div "1955 Sager Rd Valparaiso, IN 46383" at bounding box center [784, 463] width 1509 height 538
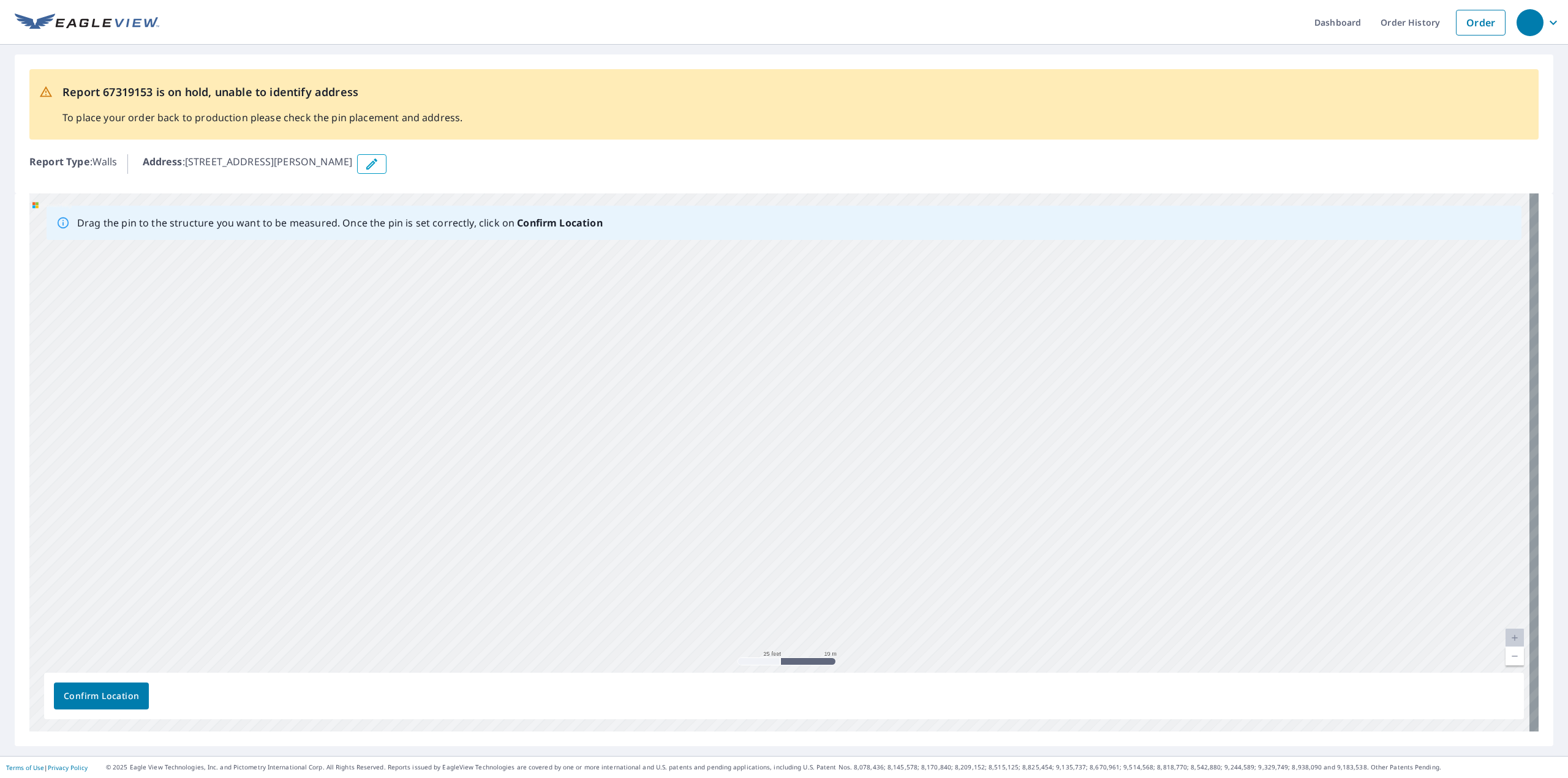
drag, startPoint x: 958, startPoint y: 494, endPoint x: 1186, endPoint y: 568, distance: 239.7
click at [1185, 568] on div "1955 Sager Rd Valparaiso, IN 46383" at bounding box center [784, 463] width 1509 height 538
click at [1085, 519] on div "1955 Sager Rd Valparaiso, IN 46383" at bounding box center [784, 463] width 1509 height 538
drag, startPoint x: 792, startPoint y: 473, endPoint x: 1151, endPoint y: 654, distance: 402.0
click at [1152, 658] on div "1955 Sager Rd Valparaiso, IN 46383" at bounding box center [784, 463] width 1509 height 538
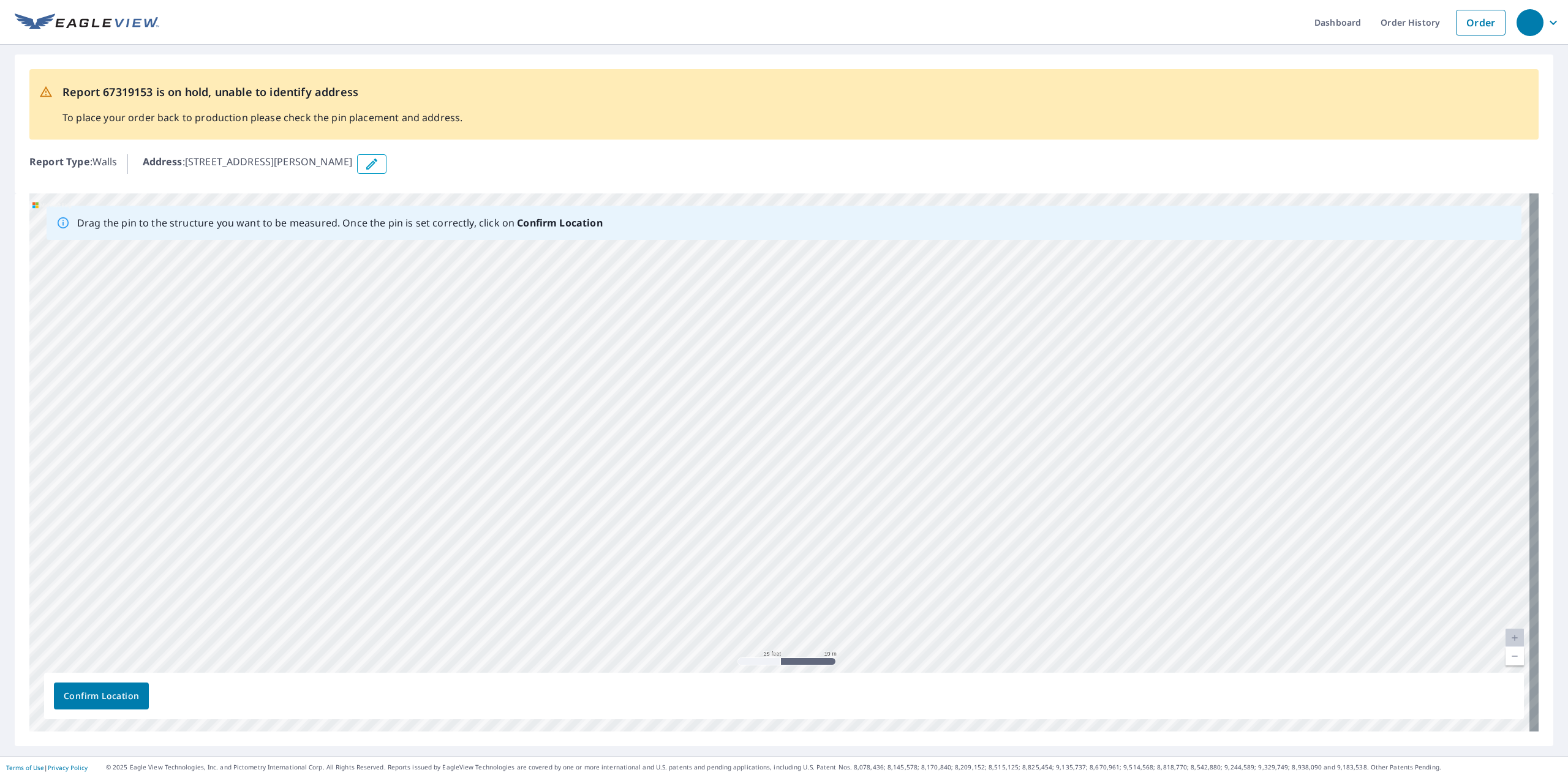
drag, startPoint x: 856, startPoint y: 421, endPoint x: 1142, endPoint y: 686, distance: 389.9
click at [1141, 691] on div "Drag the pin to the structure you want to be measured. Once the pin is set corr…" at bounding box center [784, 463] width 1509 height 538
click at [706, 490] on div "1955 Sager Rd Valparaiso, IN 46383" at bounding box center [784, 463] width 1509 height 538
drag, startPoint x: 618, startPoint y: 489, endPoint x: 1182, endPoint y: 633, distance: 582.1
click at [1182, 633] on div "1955 Sager Rd Valparaiso, IN 46383" at bounding box center [784, 463] width 1509 height 538
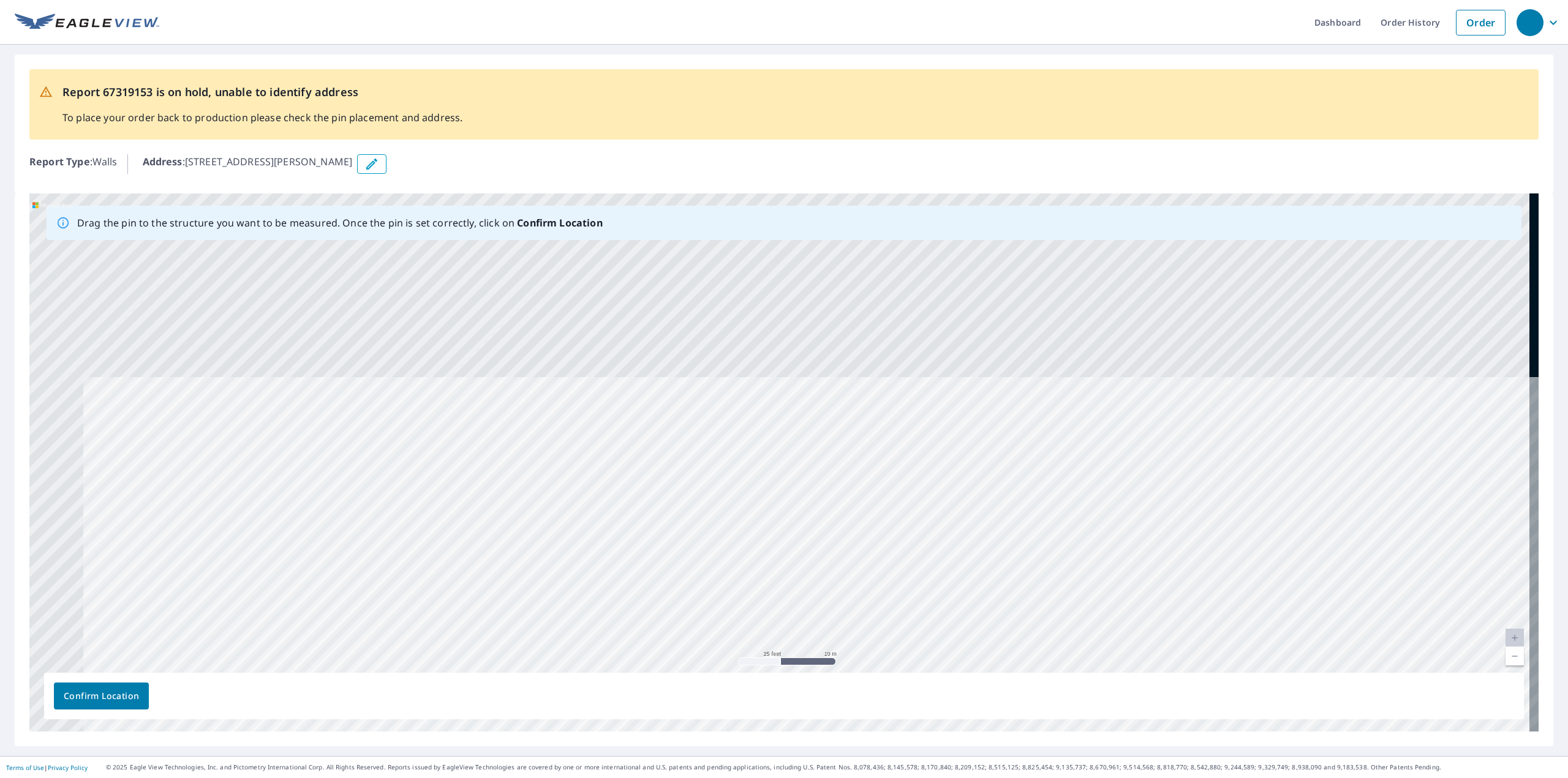
drag, startPoint x: 736, startPoint y: 458, endPoint x: 1190, endPoint y: 557, distance: 464.7
click at [1189, 560] on div "1955 Sager Rd Valparaiso, IN 46383" at bounding box center [784, 463] width 1509 height 538
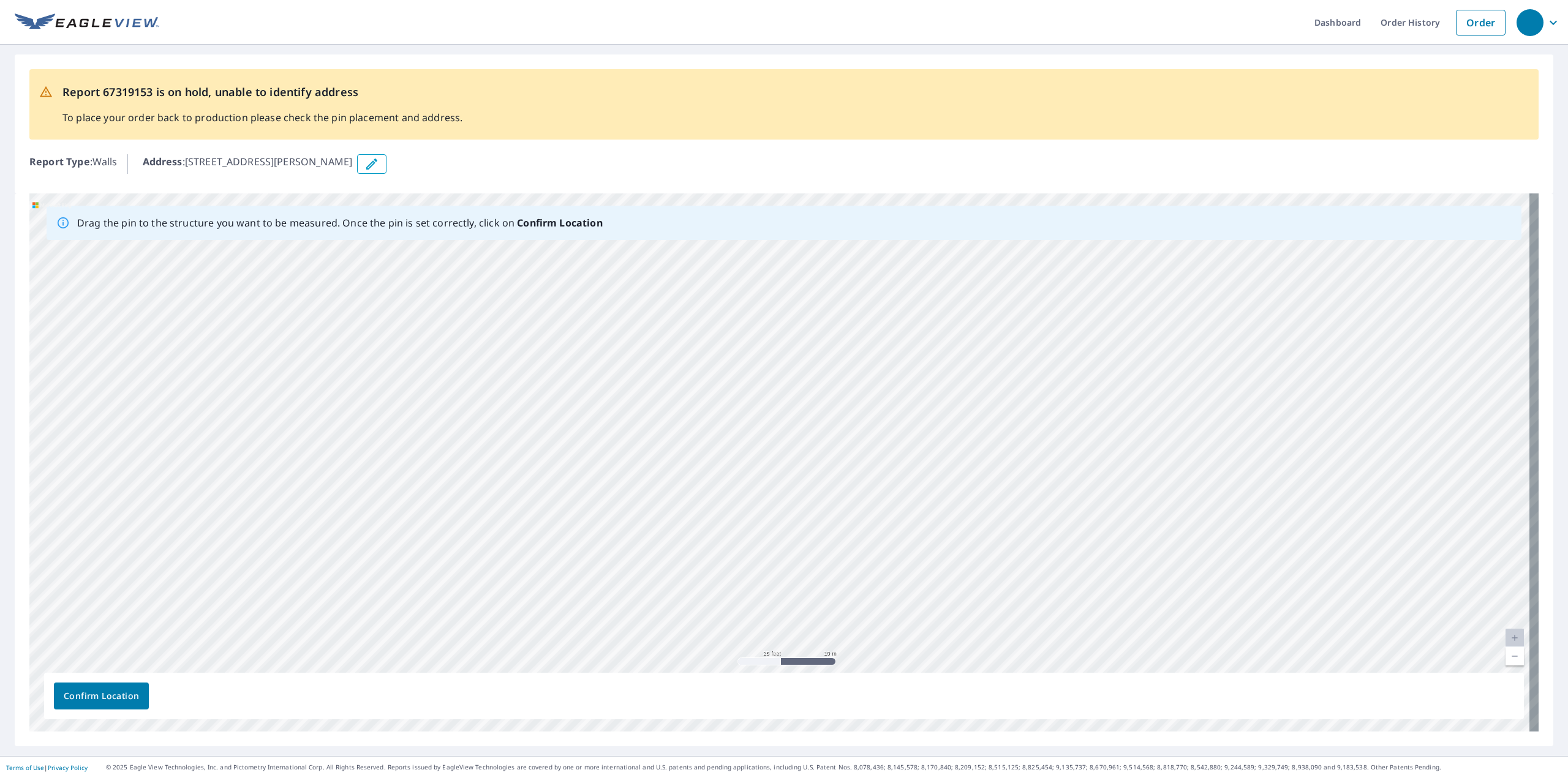
drag, startPoint x: 756, startPoint y: 403, endPoint x: 949, endPoint y: 211, distance: 272.2
click at [949, 211] on div "Drag the pin to the structure you want to be measured. Once the pin is set corr…" at bounding box center [784, 463] width 1509 height 538
click at [382, 346] on div "1955 Sager Rd Valparaiso, IN 46383" at bounding box center [784, 463] width 1509 height 538
drag, startPoint x: 551, startPoint y: 404, endPoint x: 1191, endPoint y: 414, distance: 640.1
click at [1191, 414] on div "1955 Sager Rd Valparaiso, IN 46383" at bounding box center [784, 463] width 1509 height 538
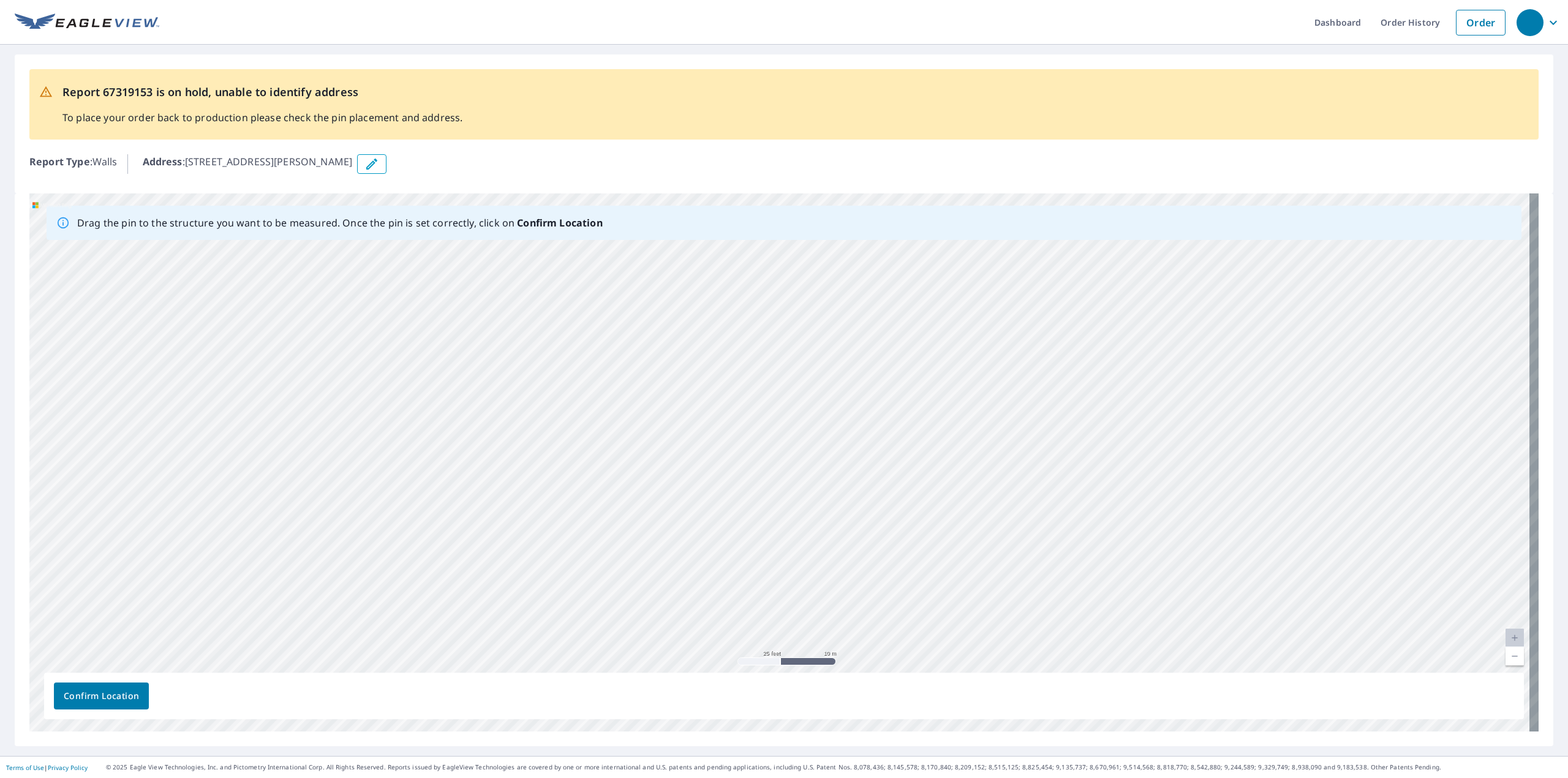
drag, startPoint x: 718, startPoint y: 440, endPoint x: 705, endPoint y: 472, distance: 34.5
click at [705, 472] on div "1955 Sager Rd Valparaiso, IN 46383" at bounding box center [784, 463] width 1509 height 538
drag, startPoint x: 1157, startPoint y: 436, endPoint x: 671, endPoint y: 470, distance: 487.2
click at [671, 470] on div "1955 Sager Rd Valparaiso, IN 46383" at bounding box center [784, 463] width 1509 height 538
drag, startPoint x: 728, startPoint y: 409, endPoint x: 724, endPoint y: 613, distance: 204.0
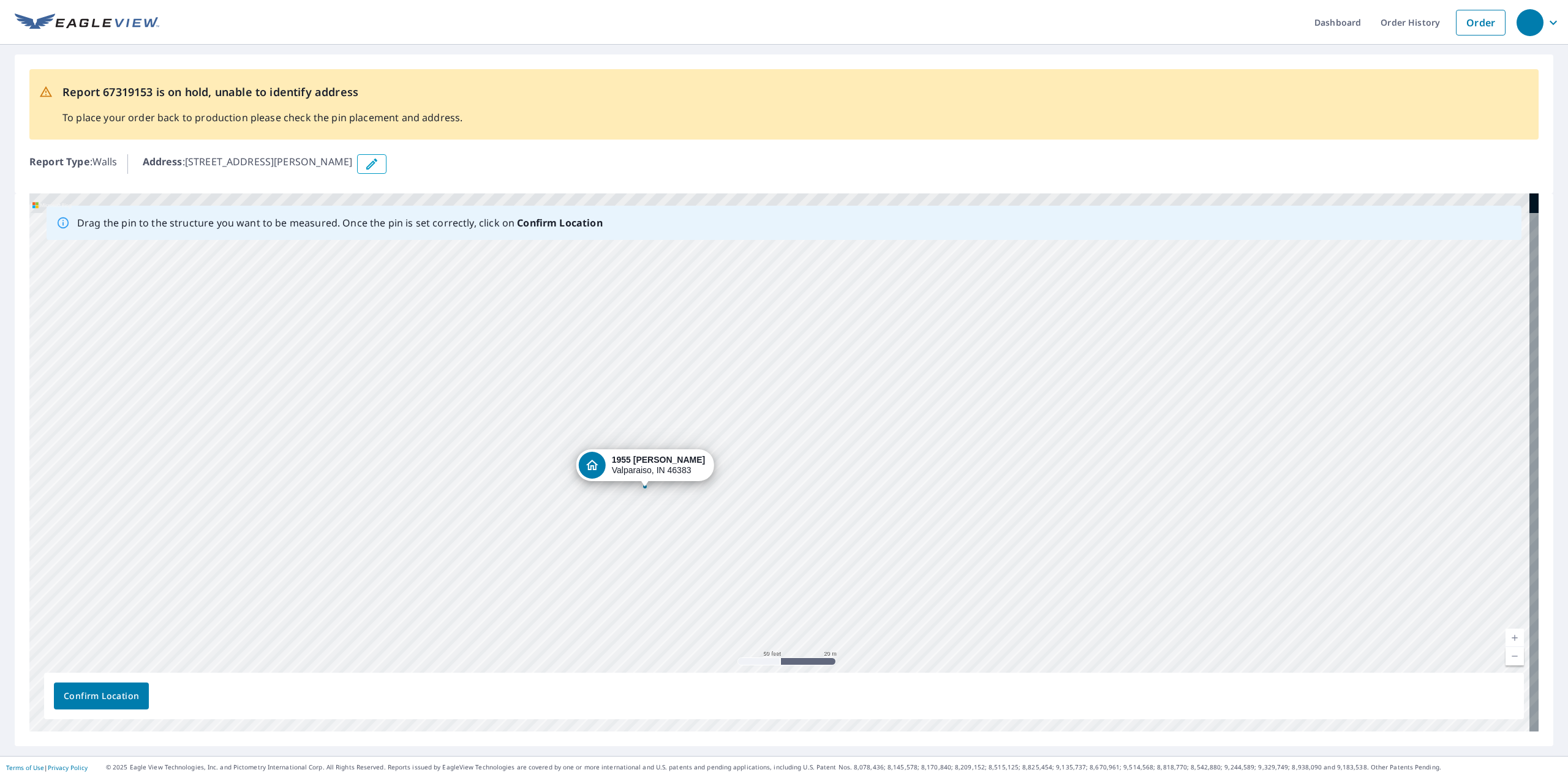
click at [724, 613] on div "1955 Sager Rd Valparaiso, IN 46383" at bounding box center [784, 463] width 1509 height 538
drag, startPoint x: 719, startPoint y: 538, endPoint x: 763, endPoint y: 542, distance: 44.2
click at [763, 542] on div "1955 Sager Rd Valparaiso, IN 46383" at bounding box center [784, 463] width 1509 height 538
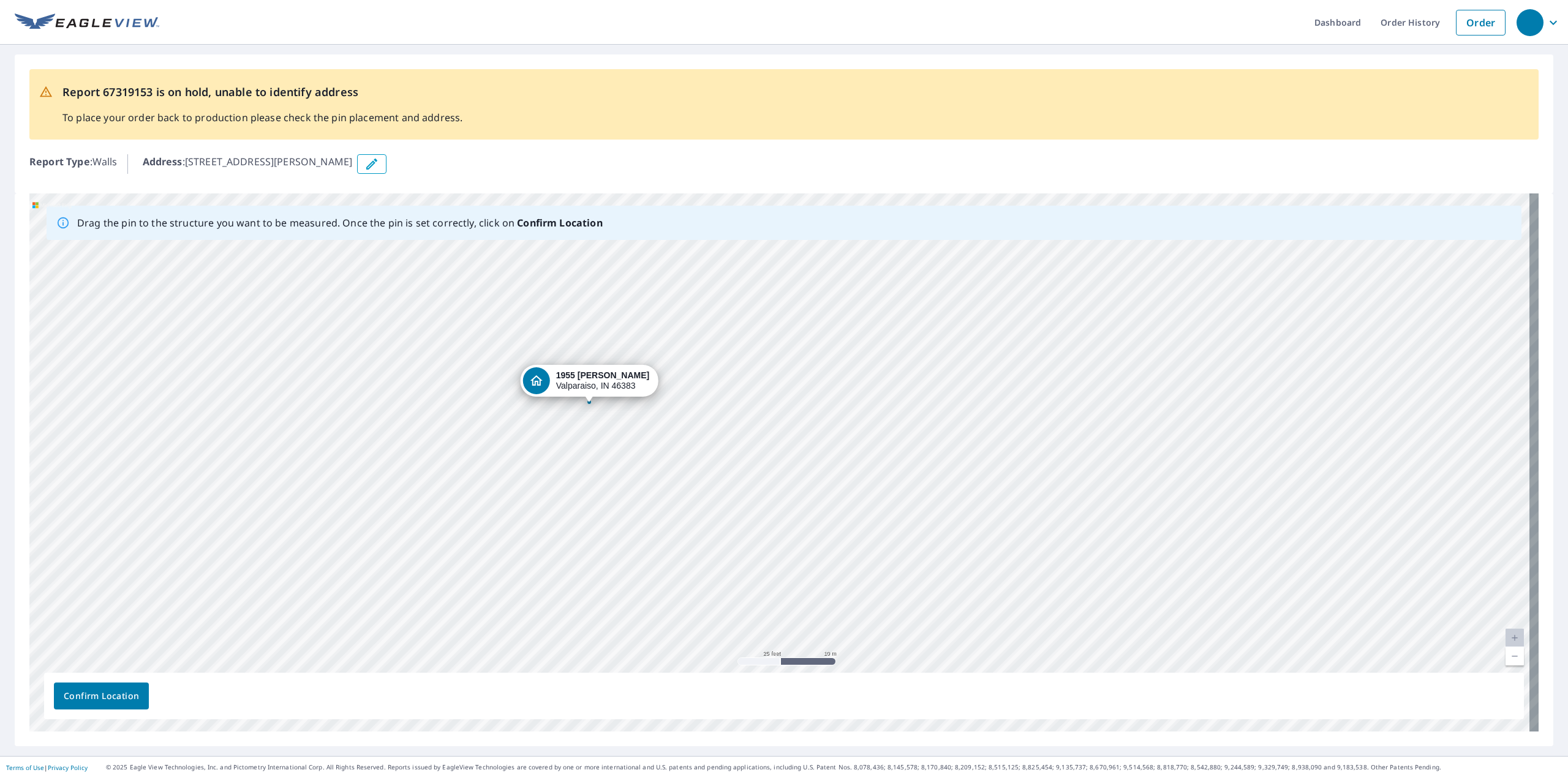
drag, startPoint x: 534, startPoint y: 433, endPoint x: 590, endPoint y: 381, distance: 76.4
click at [590, 381] on div "1955 Sager Rd Valparaiso, IN 46383" at bounding box center [784, 463] width 1509 height 538
drag, startPoint x: 642, startPoint y: 553, endPoint x: 638, endPoint y: 540, distance: 13.6
click at [641, 549] on div "1955 Sager Rd Valparaiso, IN 46383" at bounding box center [784, 463] width 1509 height 538
drag, startPoint x: 590, startPoint y: 452, endPoint x: 600, endPoint y: 456, distance: 10.8
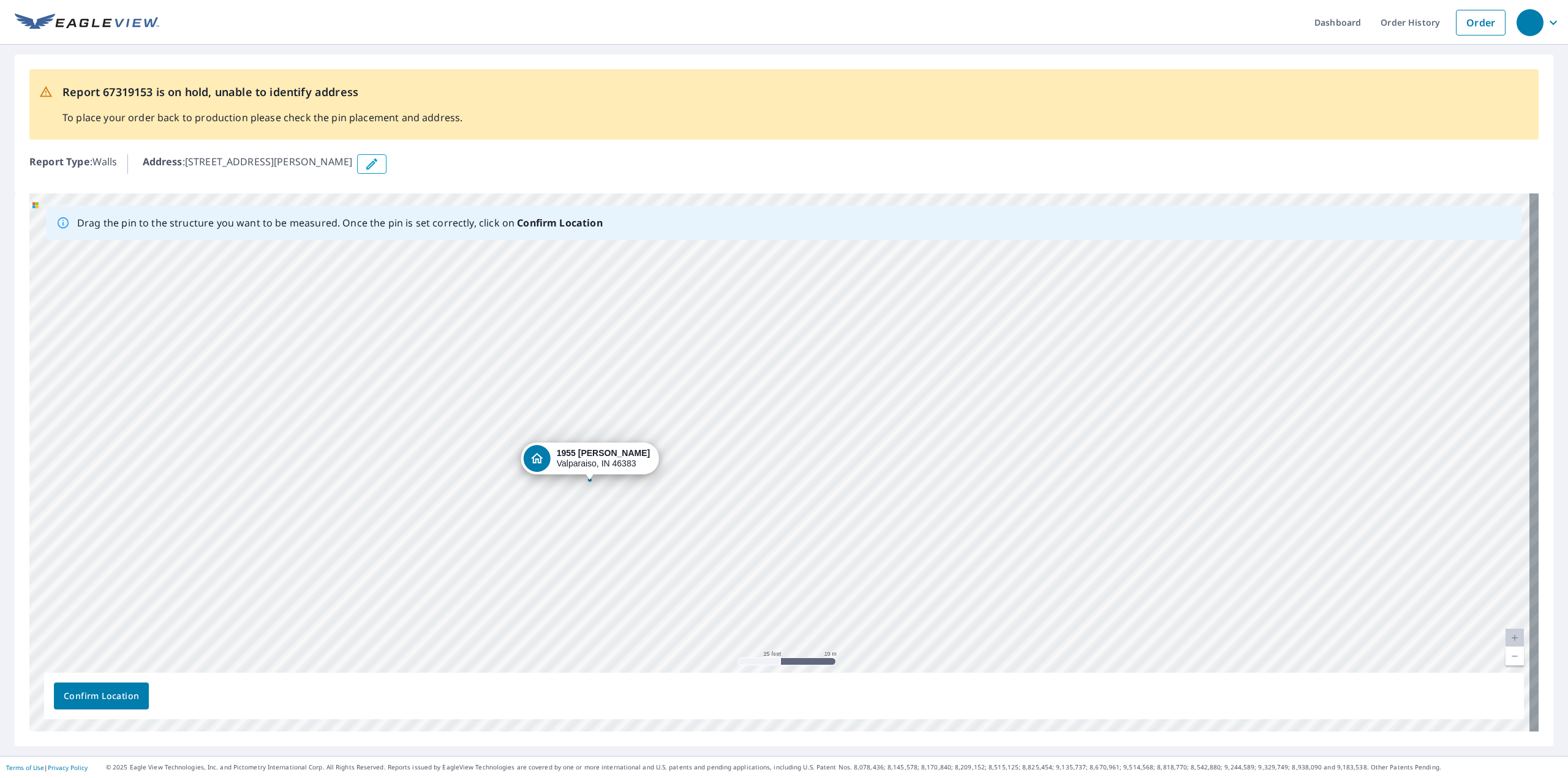
click at [600, 456] on div "1955 Sager Rd Valparaiso, IN 46383" at bounding box center [784, 463] width 1509 height 538
drag, startPoint x: 902, startPoint y: 496, endPoint x: 749, endPoint y: 437, distance: 164.0
click at [749, 437] on div "1955 Sager Rd Valparaiso, IN 46383" at bounding box center [784, 463] width 1509 height 538
click at [1506, 635] on link "Current Level 18, Zoom In" at bounding box center [1515, 638] width 18 height 18
click at [1506, 635] on link "Current Level 19, Zoom In" at bounding box center [1515, 638] width 18 height 18
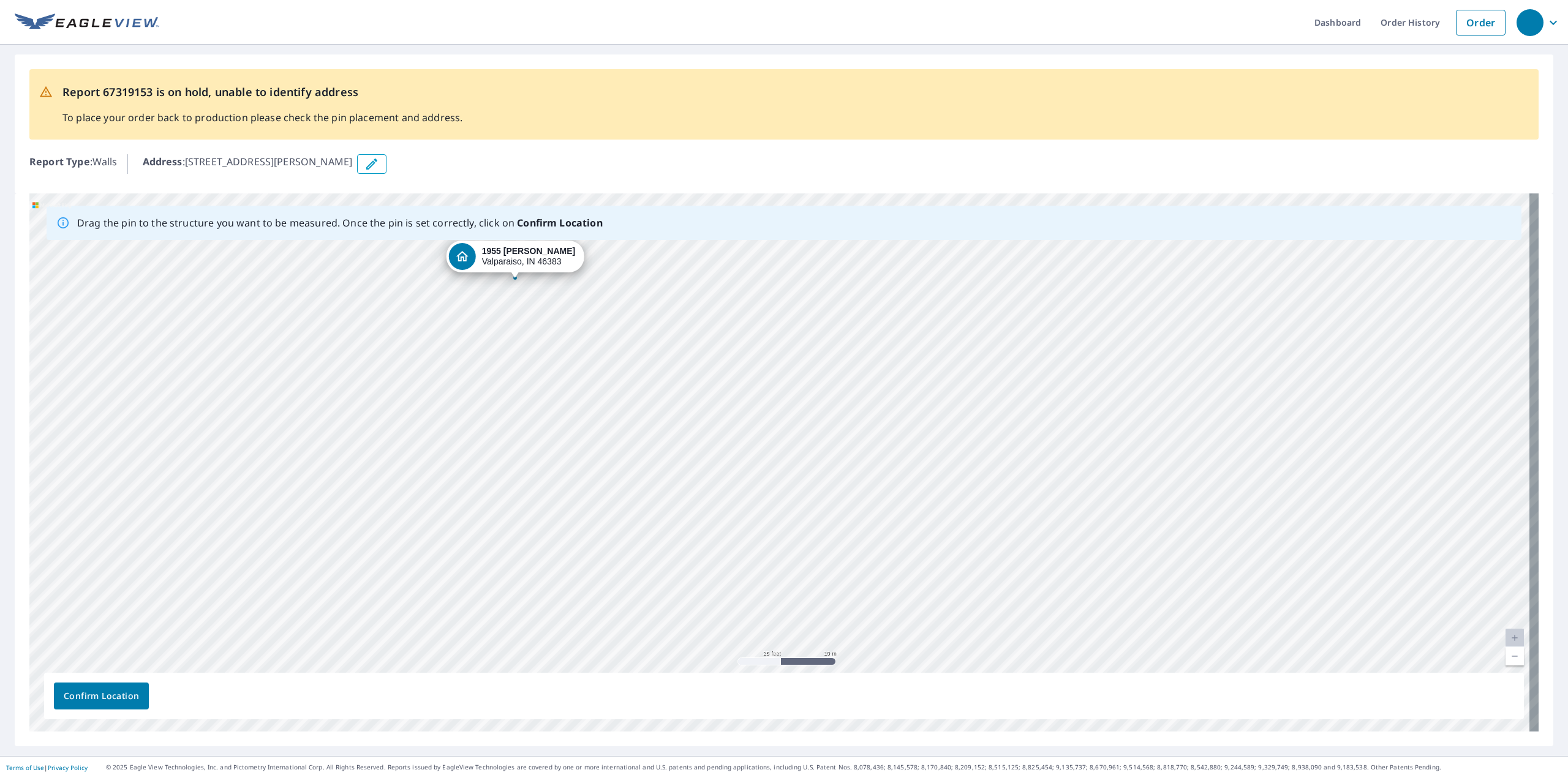
click at [1506, 633] on link "Current Level 20, Zoom In Disabled" at bounding box center [1515, 638] width 18 height 18
drag, startPoint x: 978, startPoint y: 557, endPoint x: 1075, endPoint y: 647, distance: 132.3
click at [1074, 648] on div "1955 Sager Rd Valparaiso, IN 46383" at bounding box center [784, 463] width 1509 height 538
click at [644, 431] on div "1955 Sager Rd Valparaiso, IN 46383" at bounding box center [784, 463] width 1509 height 538
click at [119, 696] on span "Confirm Location" at bounding box center [101, 696] width 76 height 15
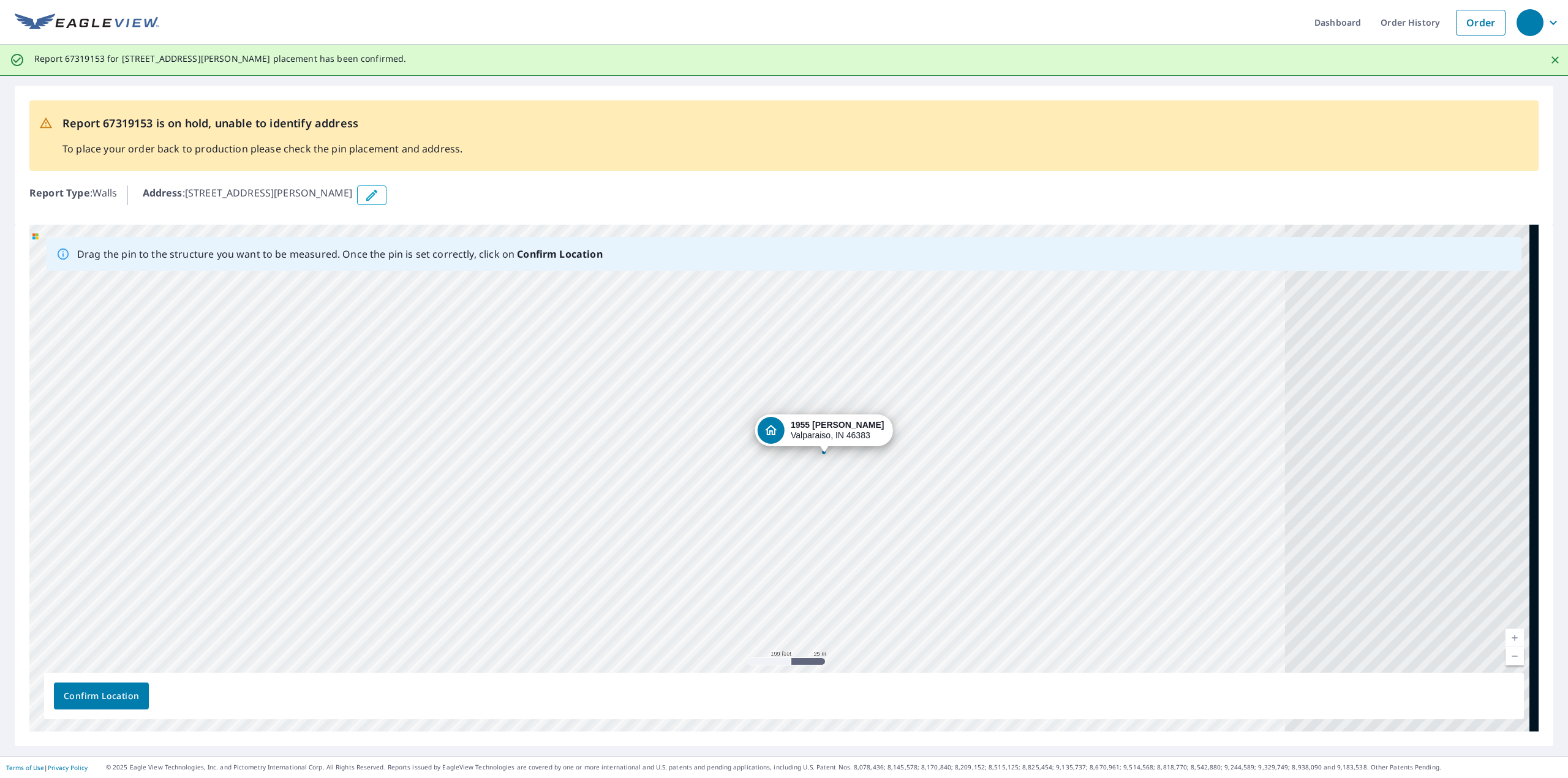
drag, startPoint x: 1150, startPoint y: 447, endPoint x: 959, endPoint y: 460, distance: 191.4
click at [953, 472] on div "1955 Sager Rd Valparaiso, IN 46383" at bounding box center [784, 478] width 1509 height 507
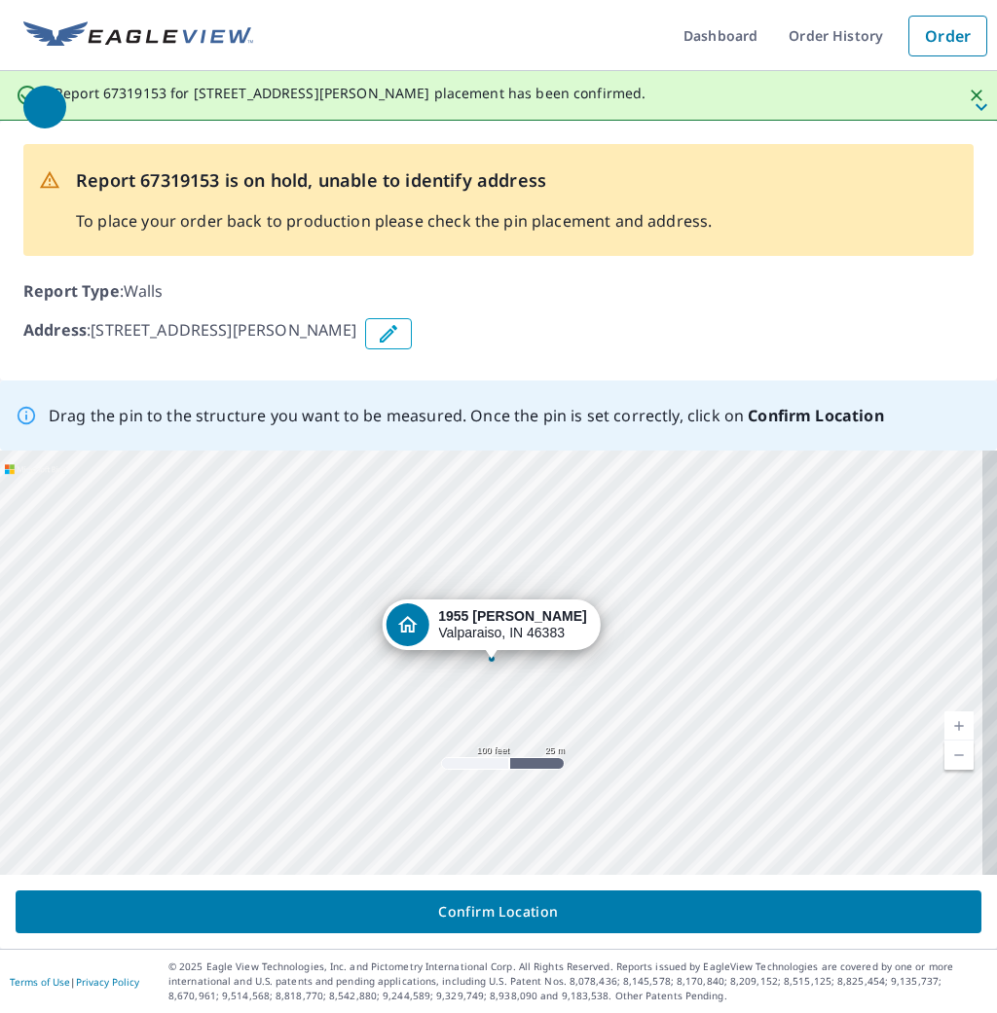
click at [443, 921] on span "Confirm Location" at bounding box center [498, 912] width 935 height 24
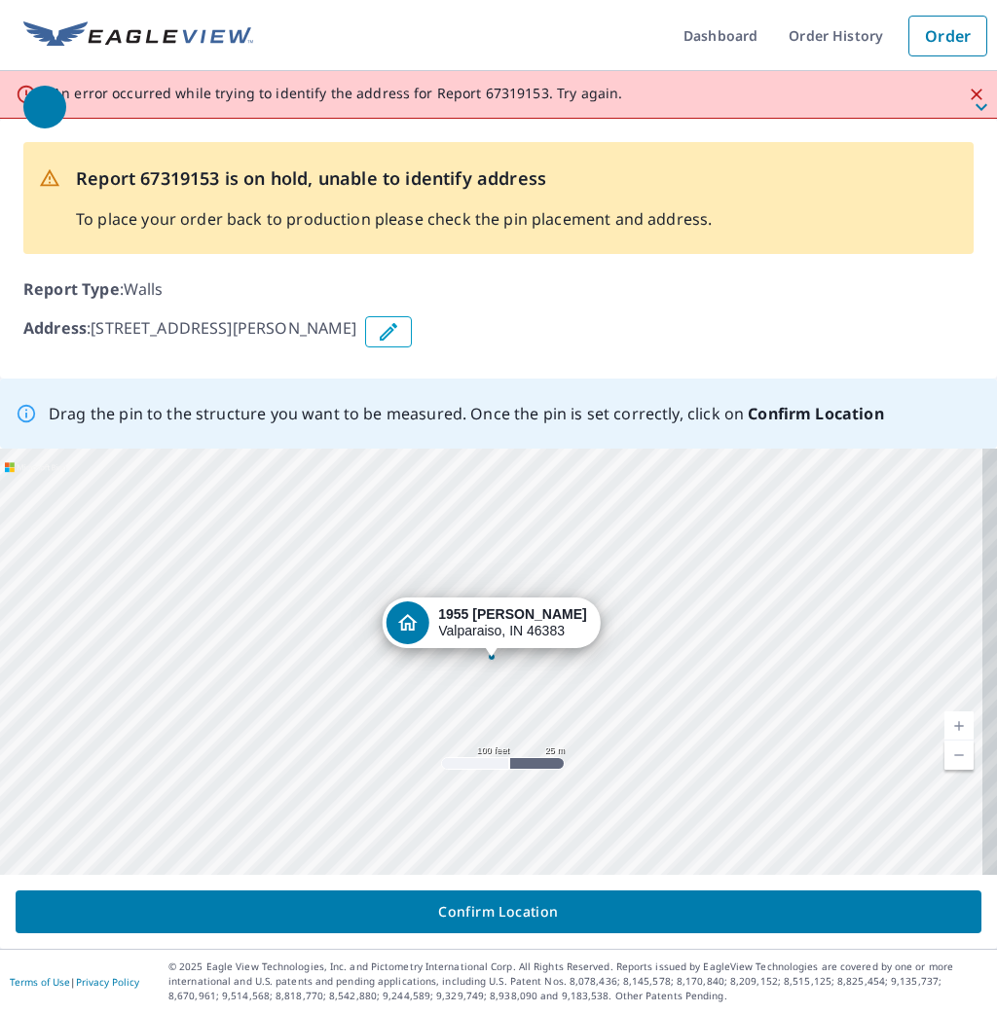
click at [537, 910] on span "Confirm Location" at bounding box center [498, 912] width 935 height 24
click at [475, 917] on span "Confirm Location" at bounding box center [498, 912] width 935 height 24
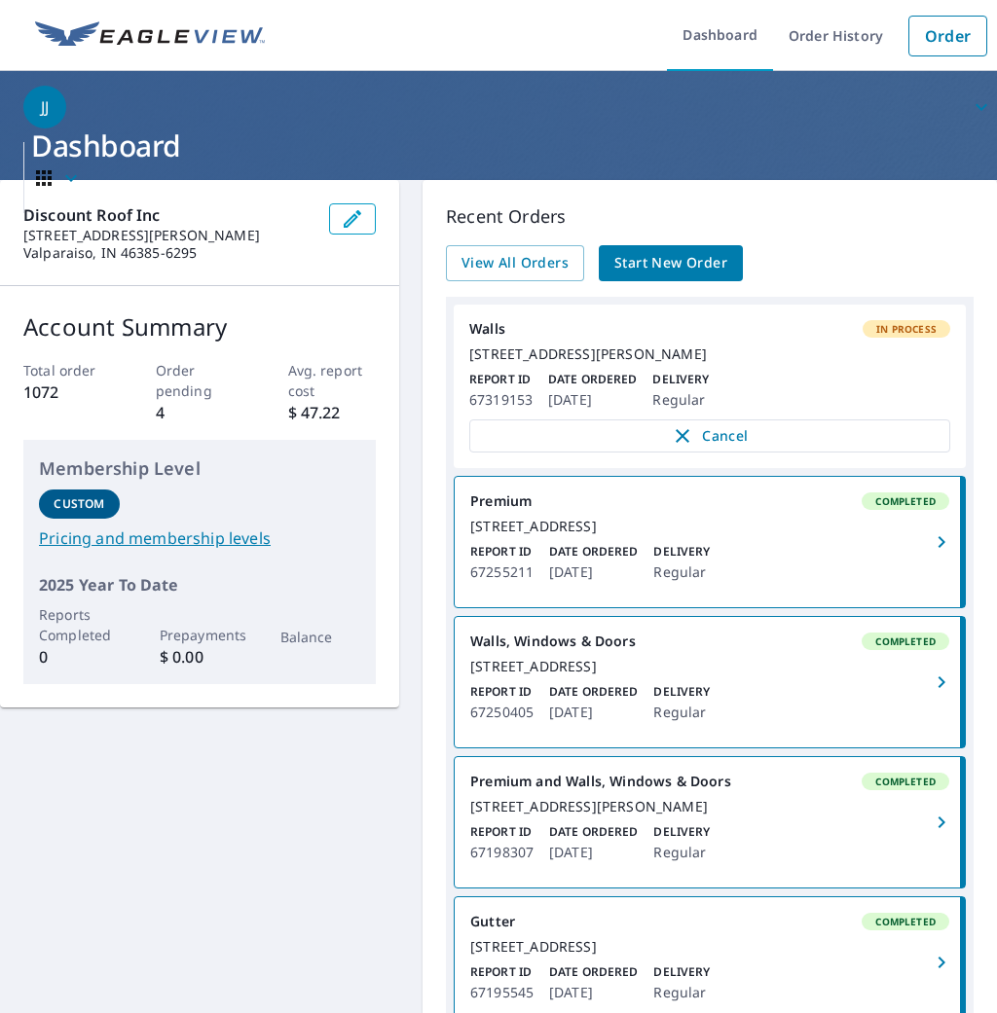
click at [740, 361] on div "[STREET_ADDRESS][PERSON_NAME]" at bounding box center [709, 355] width 481 height 18
click at [737, 363] on div "[STREET_ADDRESS][PERSON_NAME]" at bounding box center [709, 355] width 481 height 18
click at [676, 443] on icon "button" at bounding box center [683, 436] width 14 height 14
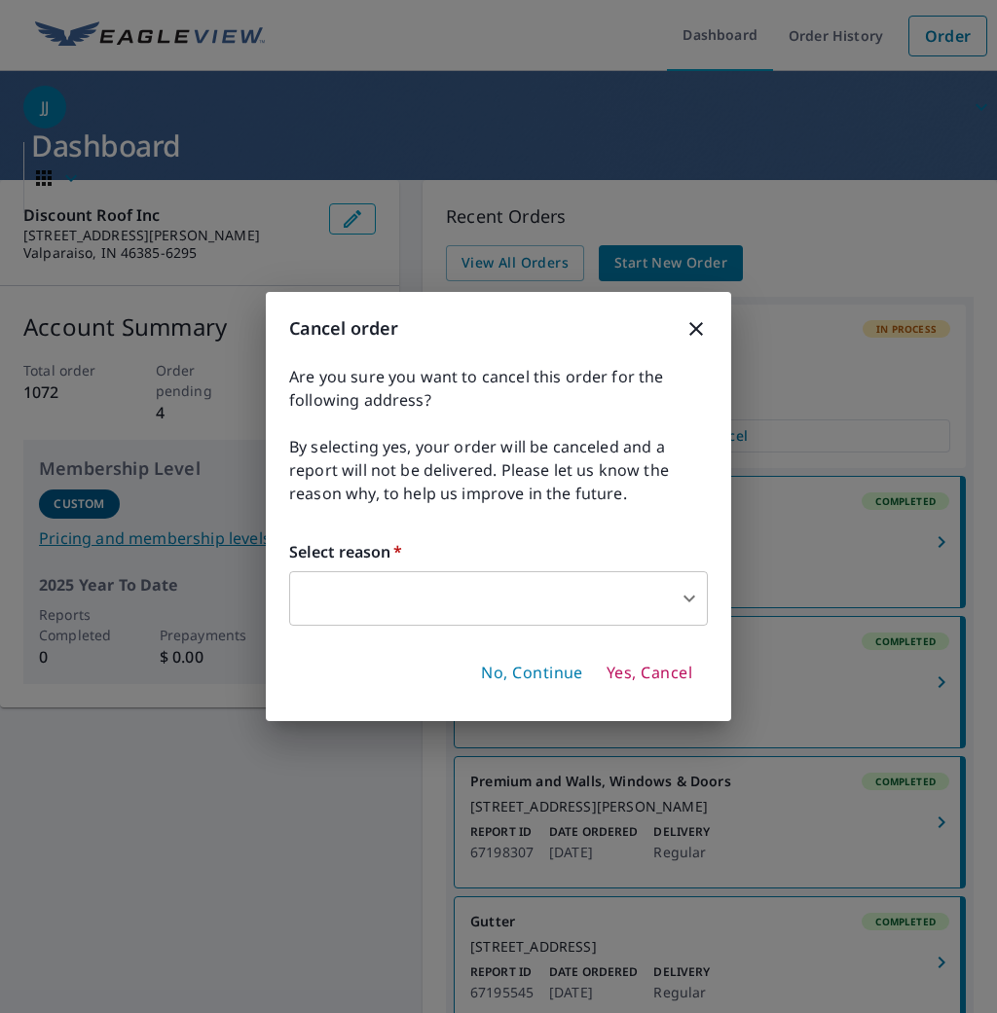
click at [632, 678] on span "Yes, Cancel" at bounding box center [649, 673] width 86 height 21
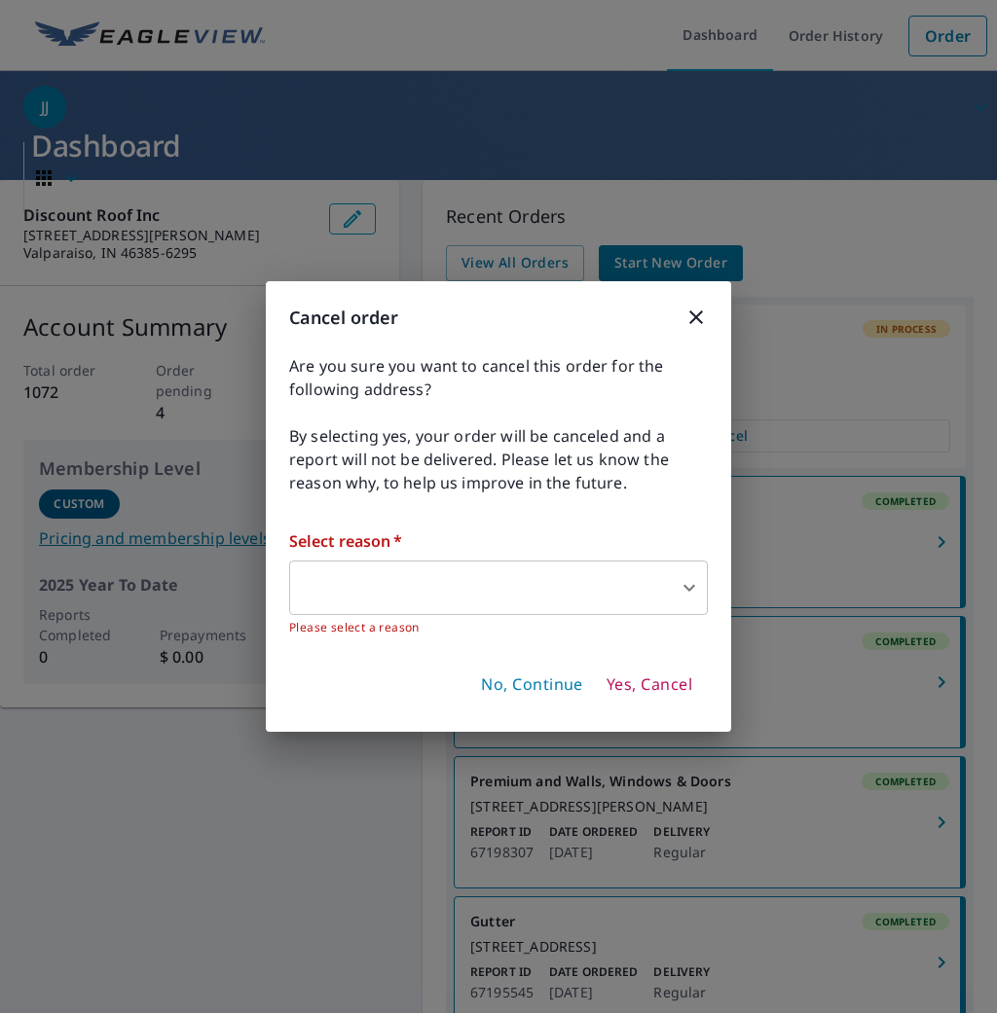
click at [649, 609] on body "JJ JJ Dashboard Order History Order JJ Dashboard Discount Roof Inc [STREET_ADDR…" at bounding box center [498, 506] width 997 height 1013
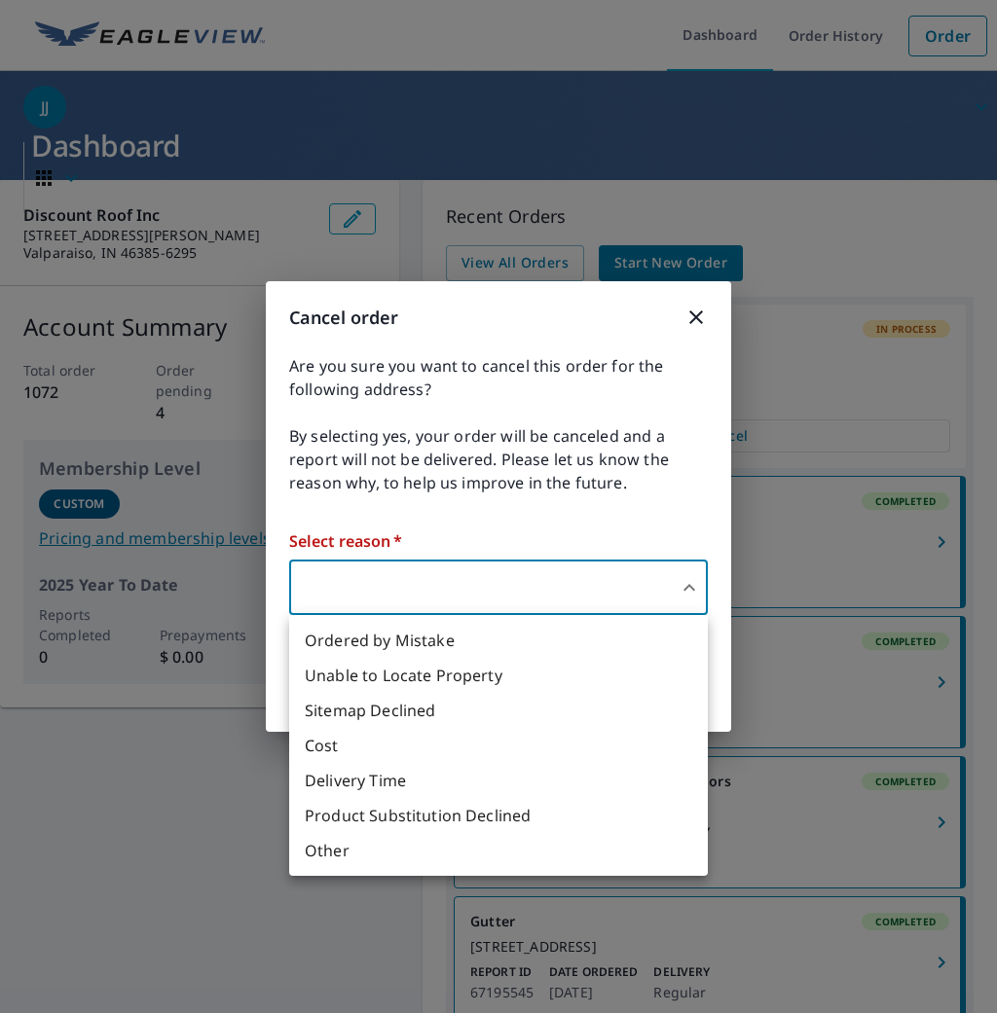
click at [378, 756] on li "Cost" at bounding box center [498, 745] width 419 height 35
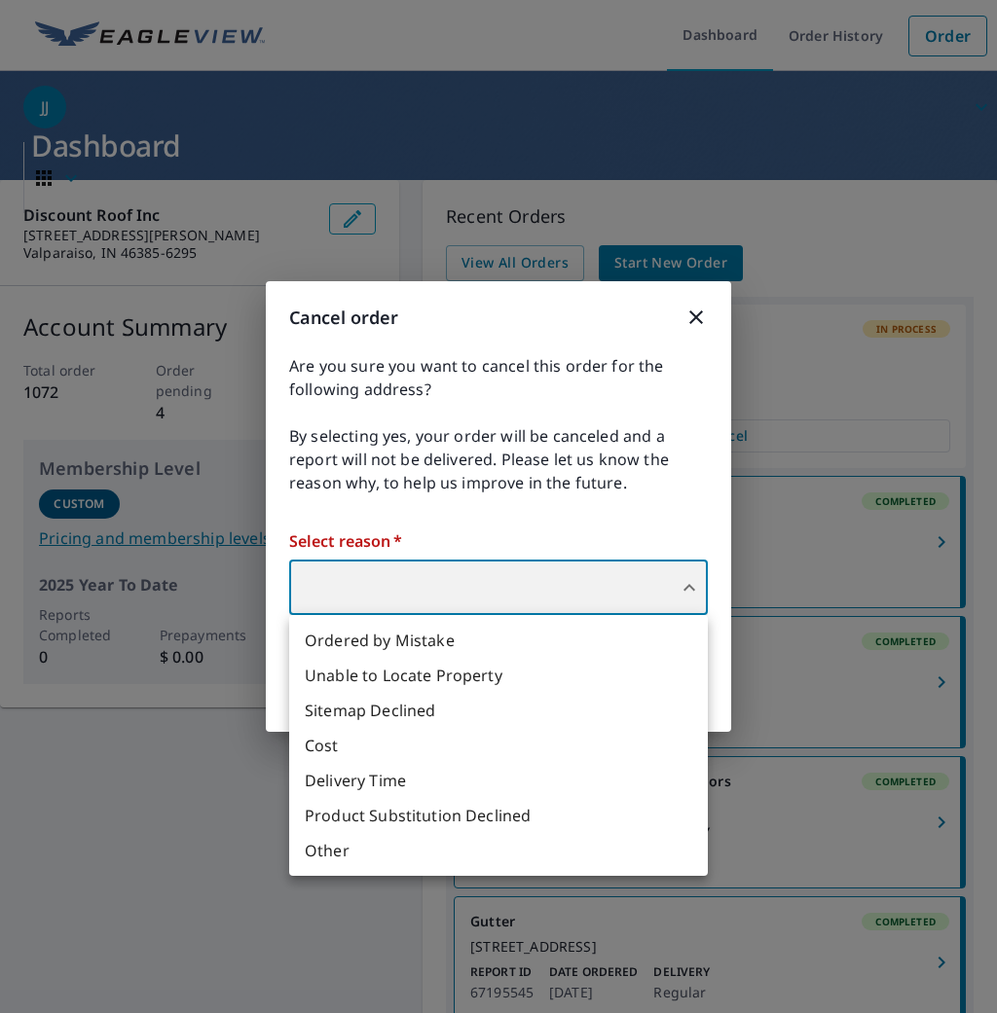
type input "33"
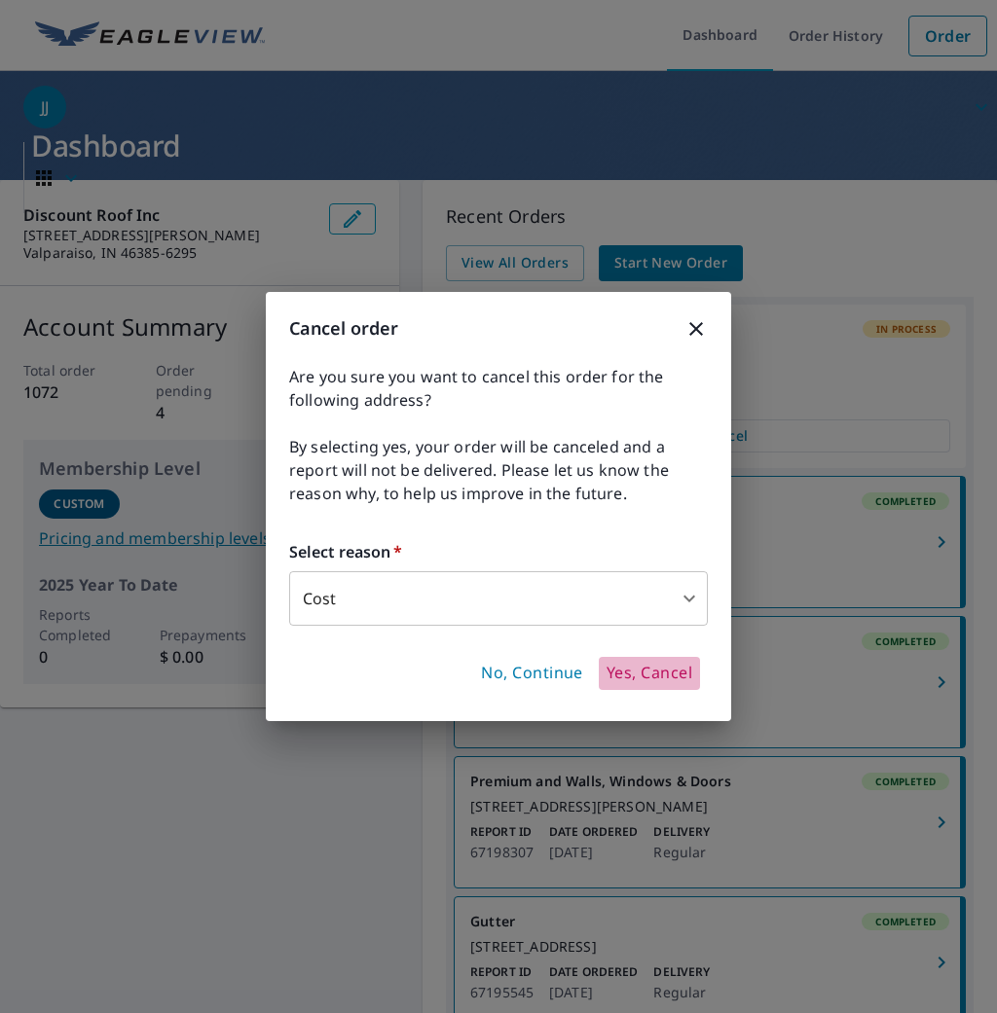
click at [657, 674] on span "Yes, Cancel" at bounding box center [649, 673] width 86 height 21
